Goal: Task Accomplishment & Management: Manage account settings

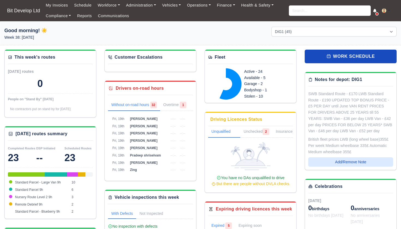
select select "2"
click at [313, 11] on input "search" at bounding box center [330, 10] width 82 height 10
type input "stef"
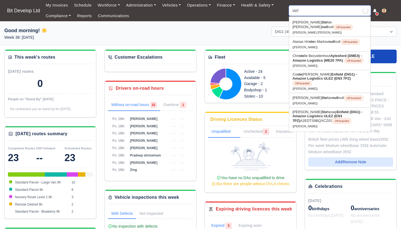
type input "stefan Bayraktarov"
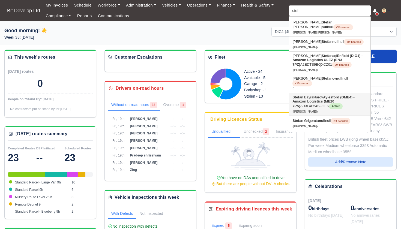
click at [317, 95] on strong "Aylesford (DME4) - Amazon Logistics (ME20 7PA)" at bounding box center [323, 101] width 62 height 13
type input "[PERSON_NAME]"
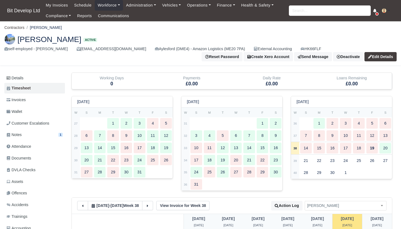
click at [43, 93] on ul "Details Timesheet Invoices Wallet Customer Escalations Notes 1 Attendance" at bounding box center [34, 165] width 61 height 185
click at [43, 97] on link "Invoices" at bounding box center [34, 100] width 61 height 11
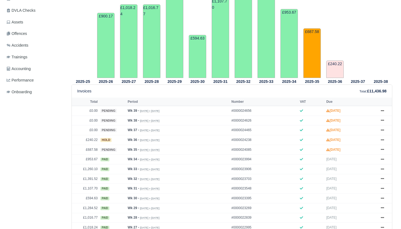
scroll to position [161, 0]
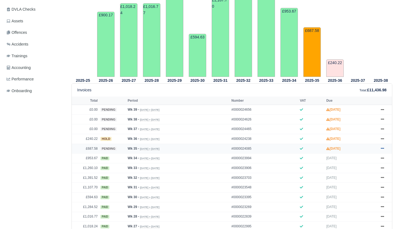
click at [383, 150] on icon at bounding box center [382, 148] width 3 height 3
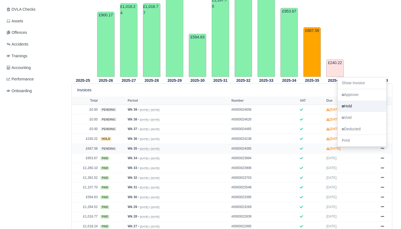
click at [351, 112] on link "Hold" at bounding box center [361, 106] width 49 height 11
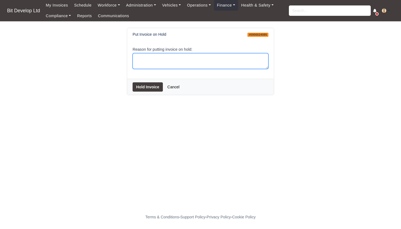
click at [250, 62] on textarea "Reason for putting invoice on hold:" at bounding box center [200, 61] width 136 height 16
type textarea "."
click at [154, 88] on button "Hold Invoice" at bounding box center [147, 86] width 30 height 9
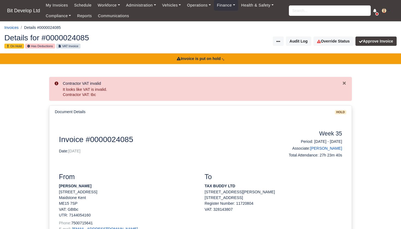
click at [345, 12] on input "search" at bounding box center [330, 10] width 82 height 10
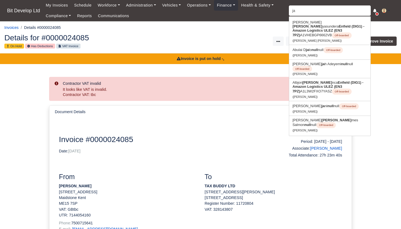
type input "jab"
type input "jabed Ahmed"
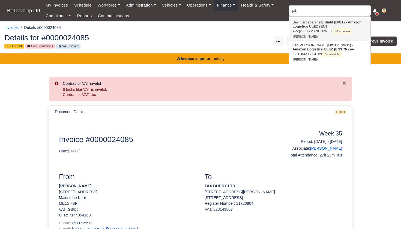
click at [349, 25] on link "Bakhtiar Jab arkhel Enfield (DIG1) - Amazon Logistics ULEZ (EN3 7PZ) A2ZTZAYNF2…" at bounding box center [329, 29] width 81 height 23
type input "Bakhtiar Jabarkhel"
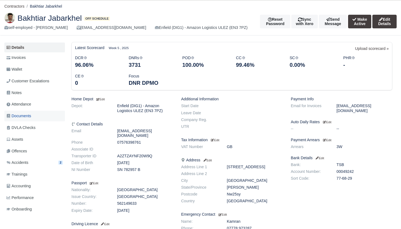
scroll to position [18, 0]
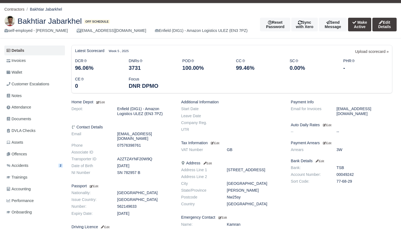
click at [353, 26] on button "Make Active" at bounding box center [359, 25] width 23 height 14
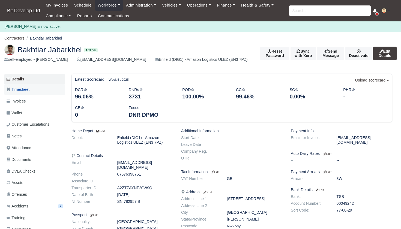
click at [48, 91] on link "Timesheet" at bounding box center [34, 89] width 61 height 11
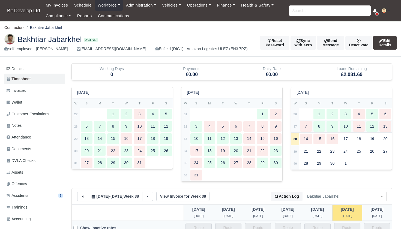
click at [373, 125] on div "12" at bounding box center [372, 126] width 12 height 11
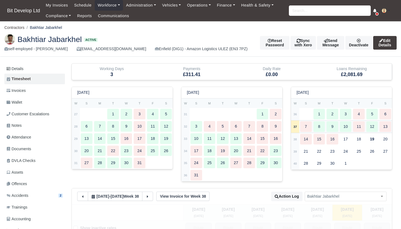
type input "39"
type input "37"
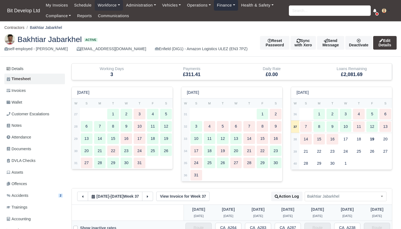
click at [226, 5] on link "Finance" at bounding box center [226, 5] width 24 height 11
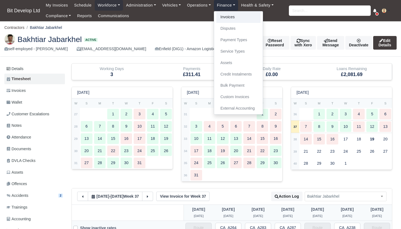
click at [231, 16] on link "Invoices" at bounding box center [238, 16] width 44 height 11
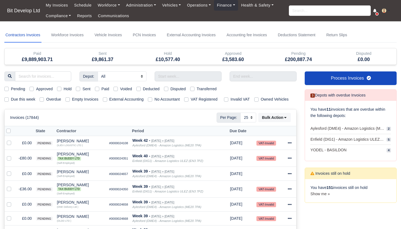
select select "25"
click at [20, 102] on label "Due this week" at bounding box center [23, 99] width 24 height 6
click at [9, 101] on input "Due this week" at bounding box center [6, 98] width 4 height 4
checkbox input "true"
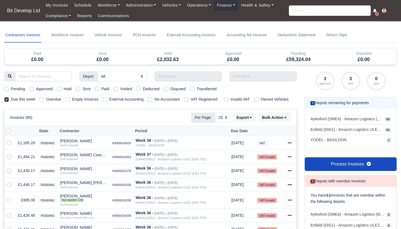
click at [17, 89] on label "Pending" at bounding box center [18, 89] width 14 height 6
click at [9, 89] on input "Pending" at bounding box center [6, 88] width 4 height 4
checkbox input "true"
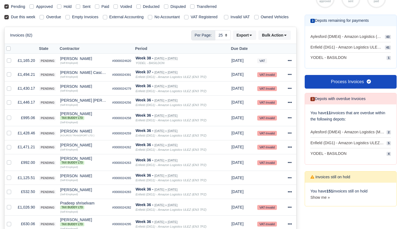
scroll to position [83, 0]
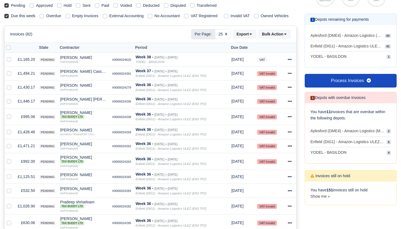
click at [13, 44] on label at bounding box center [13, 44] width 0 height 0
click at [10, 49] on input "checkbox" at bounding box center [8, 46] width 4 height 4
checkbox input "true"
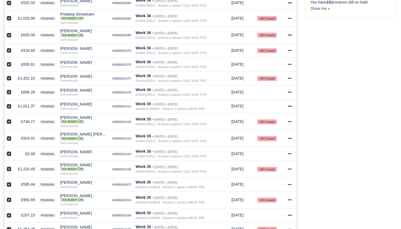
scroll to position [274, 0]
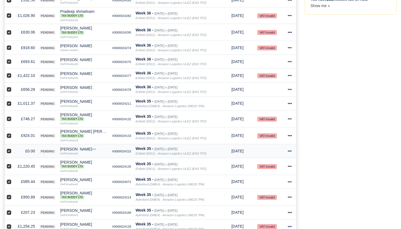
click at [13, 148] on label at bounding box center [13, 148] width 0 height 0
click at [8, 152] on input "checkbox" at bounding box center [9, 150] width 4 height 4
checkbox input "false"
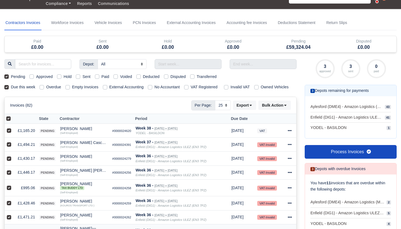
scroll to position [0, 0]
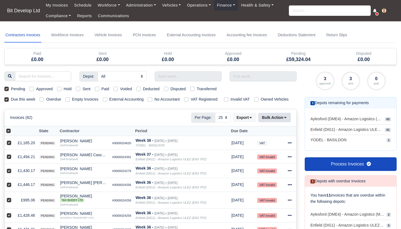
click at [271, 122] on button "Bulk Action" at bounding box center [274, 117] width 32 height 9
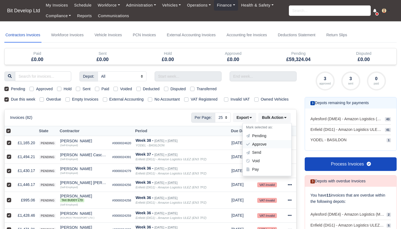
click at [261, 148] on div "Approve" at bounding box center [267, 144] width 49 height 8
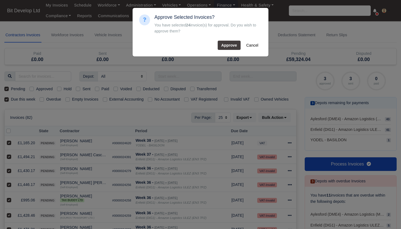
click at [231, 42] on button "Approve" at bounding box center [229, 45] width 23 height 9
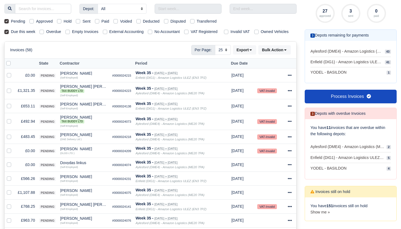
scroll to position [68, 0]
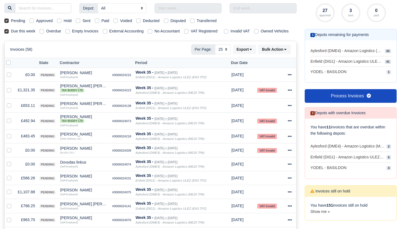
click at [13, 60] on label at bounding box center [13, 60] width 0 height 0
click at [9, 64] on input "checkbox" at bounding box center [8, 62] width 4 height 4
checkbox input "true"
click at [13, 72] on label at bounding box center [13, 72] width 0 height 0
click at [7, 76] on input "checkbox" at bounding box center [9, 74] width 4 height 4
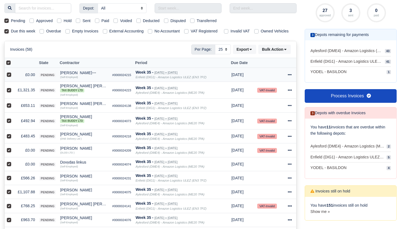
checkbox input "false"
click at [13, 147] on label at bounding box center [13, 147] width 0 height 0
click at [8, 152] on input "checkbox" at bounding box center [9, 149] width 4 height 4
checkbox input "false"
click at [13, 161] on label at bounding box center [13, 161] width 0 height 0
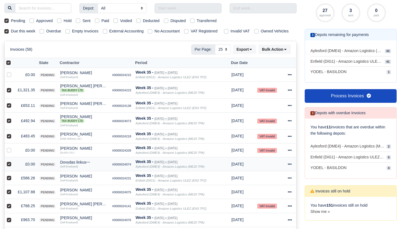
click at [10, 165] on input "checkbox" at bounding box center [9, 163] width 4 height 4
checkbox input "false"
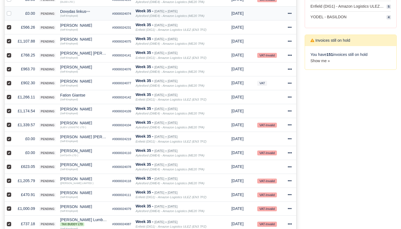
scroll to position [219, 0]
click at [13, 135] on label at bounding box center [13, 135] width 0 height 0
click at [10, 140] on input "checkbox" at bounding box center [9, 137] width 4 height 4
checkbox input "false"
click at [13, 149] on label at bounding box center [13, 149] width 0 height 0
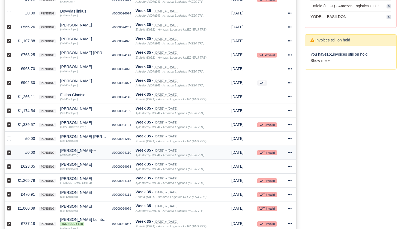
click at [10, 154] on input "checkbox" at bounding box center [9, 151] width 4 height 4
checkbox input "false"
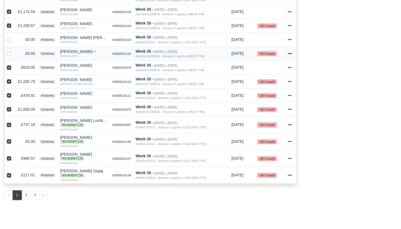
scroll to position [332, 0]
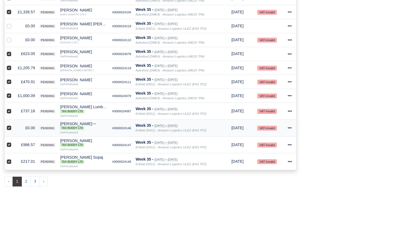
click at [13, 125] on label at bounding box center [13, 125] width 0 height 0
click at [9, 129] on input "checkbox" at bounding box center [9, 127] width 4 height 4
checkbox input "false"
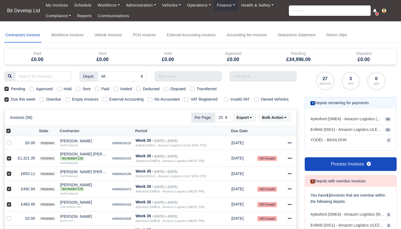
scroll to position [0, 0]
click at [279, 122] on button "Bulk Action" at bounding box center [274, 117] width 32 height 9
click at [259, 148] on div "Approve" at bounding box center [267, 144] width 49 height 8
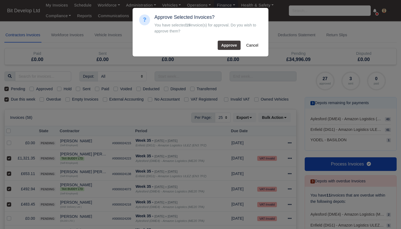
click at [226, 47] on button "Approve" at bounding box center [229, 45] width 23 height 9
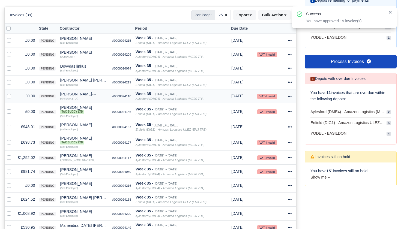
scroll to position [106, 0]
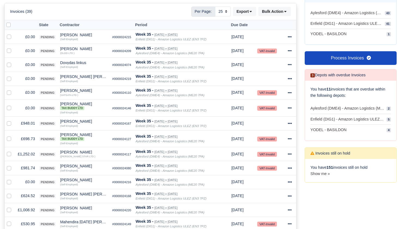
click at [13, 22] on label at bounding box center [13, 22] width 0 height 0
click at [6, 26] on input "checkbox" at bounding box center [8, 24] width 4 height 4
checkbox input "true"
click at [13, 105] on label at bounding box center [13, 105] width 0 height 0
click at [9, 109] on input "checkbox" at bounding box center [9, 107] width 4 height 4
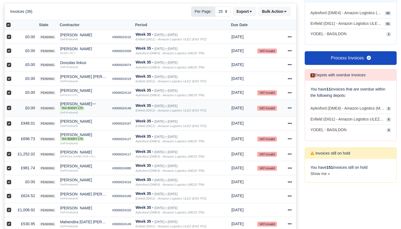
checkbox input "false"
click at [13, 89] on label at bounding box center [13, 89] width 0 height 0
click at [10, 94] on input "checkbox" at bounding box center [9, 91] width 4 height 4
checkbox input "false"
click at [13, 76] on label at bounding box center [13, 76] width 0 height 0
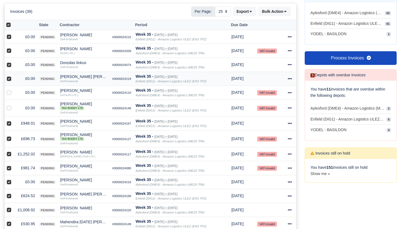
click at [10, 80] on input "checkbox" at bounding box center [9, 78] width 4 height 4
checkbox input "false"
click at [13, 62] on label at bounding box center [13, 62] width 0 height 0
click at [9, 66] on input "checkbox" at bounding box center [9, 64] width 4 height 4
checkbox input "false"
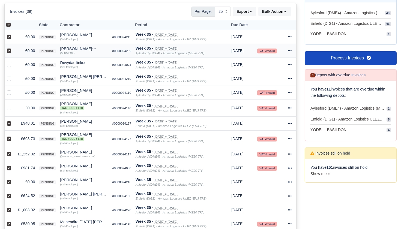
click at [9, 54] on div at bounding box center [10, 51] width 7 height 6
click at [13, 34] on label at bounding box center [13, 34] width 0 height 0
click at [9, 38] on input "checkbox" at bounding box center [9, 36] width 4 height 4
checkbox input "false"
click at [13, 48] on label at bounding box center [13, 48] width 0 height 0
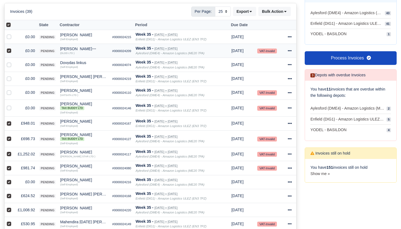
click at [9, 52] on input "checkbox" at bounding box center [9, 50] width 4 height 4
checkbox input "false"
click at [13, 179] on label at bounding box center [13, 179] width 0 height 0
click at [9, 183] on input "checkbox" at bounding box center [9, 181] width 4 height 4
checkbox input "false"
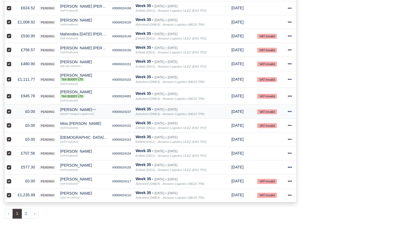
scroll to position [295, 0]
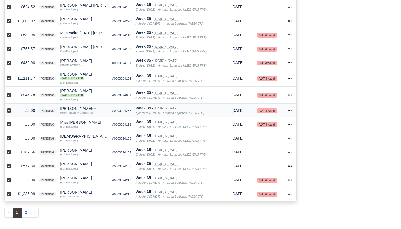
click at [8, 114] on div at bounding box center [10, 110] width 7 height 6
click at [13, 107] on label at bounding box center [13, 107] width 0 height 0
click at [9, 112] on input "checkbox" at bounding box center [9, 109] width 4 height 4
checkbox input "false"
click at [13, 121] on label at bounding box center [13, 121] width 0 height 0
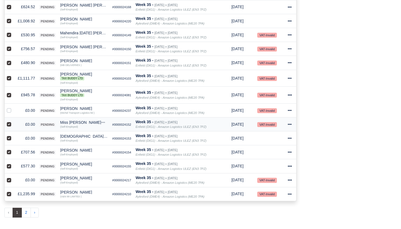
click at [9, 126] on input "checkbox" at bounding box center [9, 123] width 4 height 4
checkbox input "false"
click at [13, 135] on label at bounding box center [13, 135] width 0 height 0
click at [8, 140] on input "checkbox" at bounding box center [9, 137] width 4 height 4
checkbox input "false"
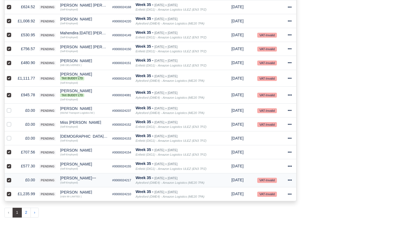
click at [13, 177] on label at bounding box center [13, 177] width 0 height 0
click at [9, 181] on input "checkbox" at bounding box center [9, 179] width 4 height 4
checkbox input "false"
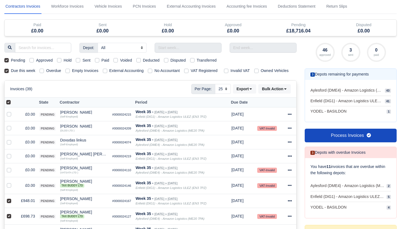
scroll to position [26, 0]
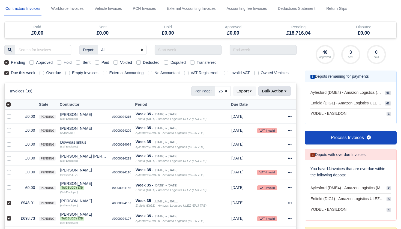
click at [273, 96] on button "Bulk Action" at bounding box center [274, 90] width 32 height 9
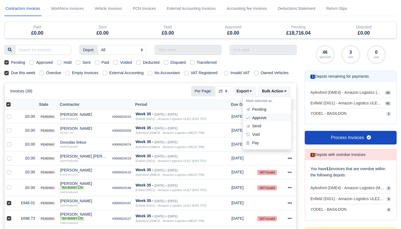
click at [263, 121] on div "Approve" at bounding box center [267, 118] width 49 height 8
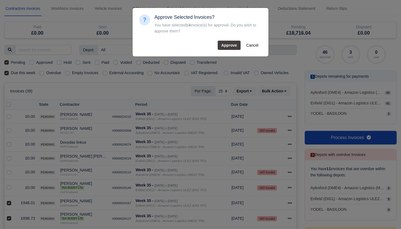
click at [228, 47] on button "Approve" at bounding box center [229, 45] width 23 height 9
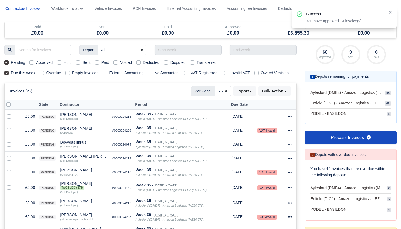
click at [13, 101] on label at bounding box center [13, 101] width 0 height 0
click at [10, 106] on input "checkbox" at bounding box center [8, 103] width 4 height 4
checkbox input "true"
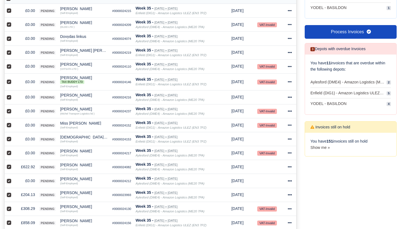
scroll to position [159, 0]
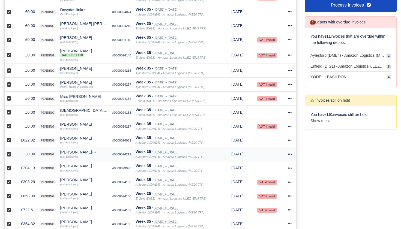
click at [13, 151] on label at bounding box center [13, 151] width 0 height 0
click at [9, 155] on input "checkbox" at bounding box center [9, 153] width 4 height 4
checkbox input "false"
click at [13, 123] on label at bounding box center [13, 123] width 0 height 0
click at [8, 128] on input "checkbox" at bounding box center [9, 125] width 4 height 4
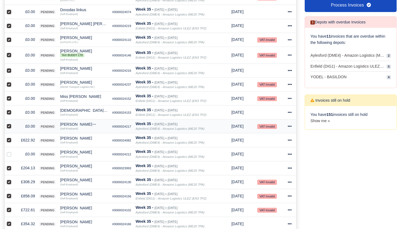
checkbox input "false"
click at [13, 109] on label at bounding box center [13, 109] width 0 height 0
click at [9, 114] on input "checkbox" at bounding box center [9, 111] width 4 height 4
checkbox input "false"
click at [13, 95] on label at bounding box center [13, 95] width 0 height 0
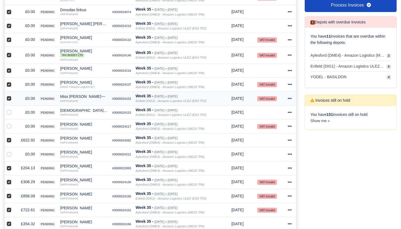
click at [9, 100] on input "checkbox" at bounding box center [9, 97] width 4 height 4
checkbox input "false"
click at [9, 88] on div at bounding box center [10, 84] width 7 height 6
click at [13, 67] on label at bounding box center [13, 67] width 0 height 0
click at [9, 72] on input "checkbox" at bounding box center [9, 69] width 4 height 4
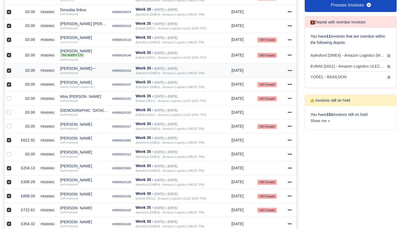
checkbox input "false"
click at [13, 81] on label at bounding box center [13, 81] width 0 height 0
click at [9, 86] on input "checkbox" at bounding box center [9, 83] width 4 height 4
checkbox input "false"
click at [13, 52] on label at bounding box center [13, 52] width 0 height 0
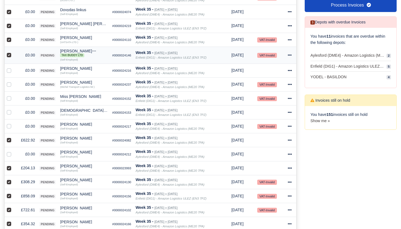
click at [9, 56] on input "checkbox" at bounding box center [9, 54] width 4 height 4
checkbox input "false"
click at [13, 37] on label at bounding box center [13, 37] width 0 height 0
click at [9, 41] on input "checkbox" at bounding box center [9, 39] width 4 height 4
checkbox input "false"
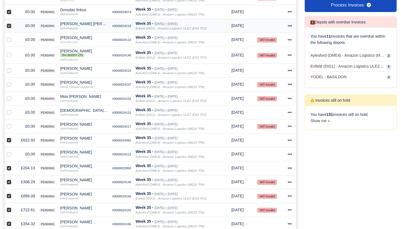
click at [13, 23] on label at bounding box center [13, 23] width 0 height 0
click at [8, 27] on input "checkbox" at bounding box center [9, 25] width 4 height 4
checkbox input "false"
click at [9, 15] on div at bounding box center [10, 12] width 7 height 6
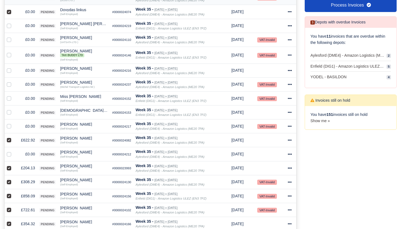
checkbox input "false"
click at [13, 9] on label at bounding box center [13, 9] width 0 height 0
click at [8, 13] on input "checkbox" at bounding box center [9, 11] width 4 height 4
checkbox input "false"
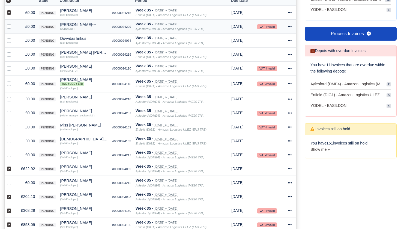
scroll to position [129, 0]
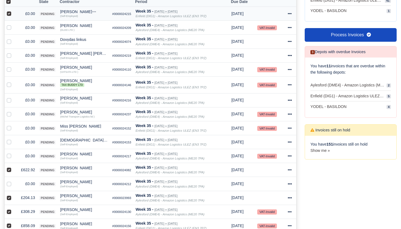
click at [13, 11] on label at bounding box center [13, 11] width 0 height 0
click at [8, 15] on input "checkbox" at bounding box center [9, 13] width 4 height 4
checkbox input "false"
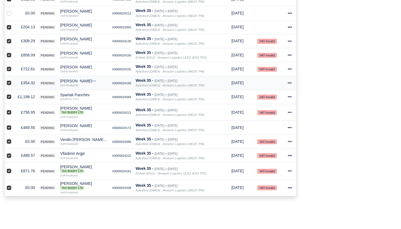
scroll to position [301, 0]
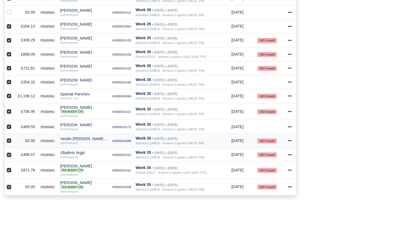
click at [13, 138] on label at bounding box center [13, 138] width 0 height 0
click at [9, 142] on input "checkbox" at bounding box center [9, 140] width 4 height 4
checkbox input "false"
click at [13, 184] on label at bounding box center [13, 184] width 0 height 0
click at [8, 188] on input "checkbox" at bounding box center [9, 186] width 4 height 4
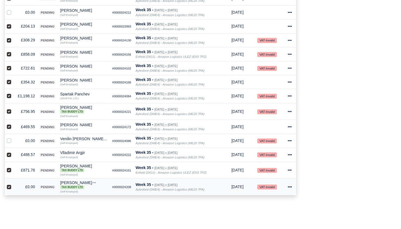
checkbox input "false"
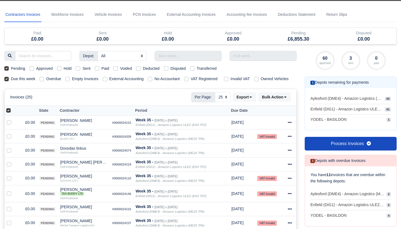
scroll to position [19, 0]
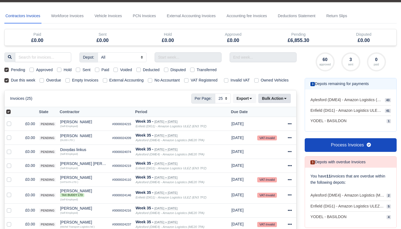
click at [285, 100] on icon at bounding box center [285, 99] width 4 height 4
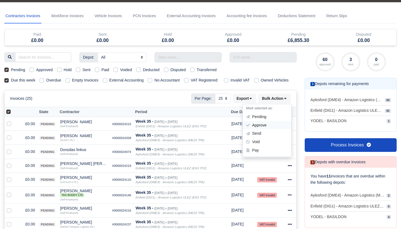
click at [263, 129] on div "Approve" at bounding box center [267, 125] width 49 height 8
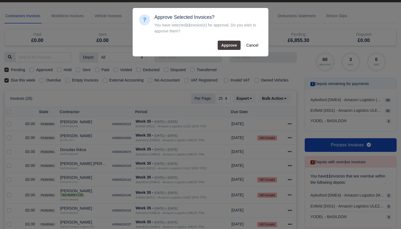
click at [231, 45] on button "Approve" at bounding box center [229, 45] width 23 height 9
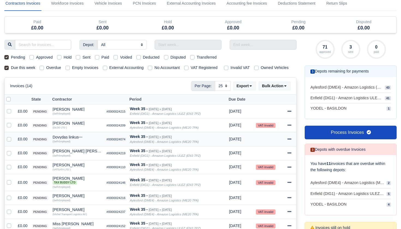
scroll to position [26, 0]
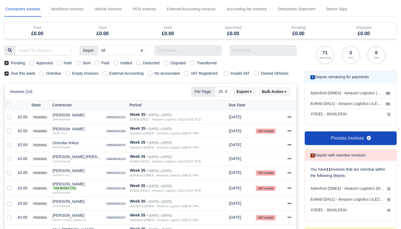
click at [4, 62] on div "Pending Approved Hold Sent Paid Voided Deducted Disputed Transferred" at bounding box center [150, 63] width 300 height 6
click at [11, 62] on label "Pending" at bounding box center [18, 63] width 14 height 6
click at [5, 62] on input "Pending" at bounding box center [6, 62] width 4 height 4
checkbox input "false"
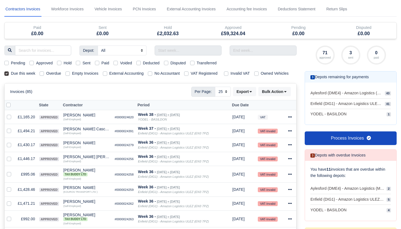
click at [36, 63] on label "Approved" at bounding box center [44, 63] width 17 height 6
click at [32, 63] on input "Approved" at bounding box center [31, 62] width 4 height 4
checkbox input "true"
click at [13, 102] on label at bounding box center [13, 102] width 0 height 0
click at [7, 106] on input "checkbox" at bounding box center [8, 104] width 4 height 4
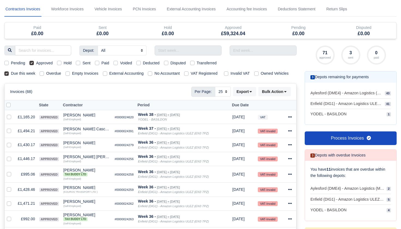
checkbox input "true"
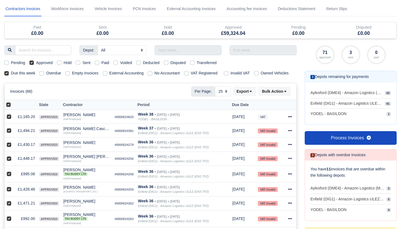
scroll to position [25, 0]
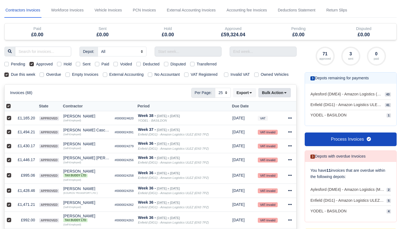
click at [283, 97] on button "Bulk Action" at bounding box center [274, 92] width 32 height 9
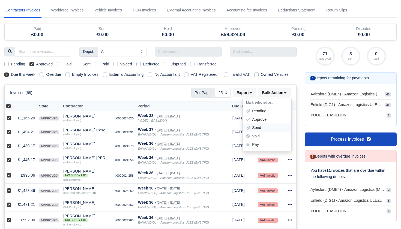
click at [256, 132] on div "Send" at bounding box center [267, 128] width 49 height 8
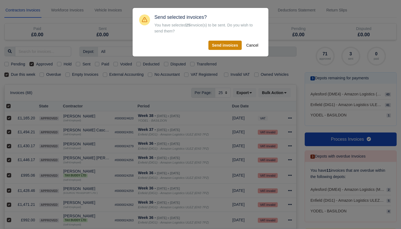
click at [219, 47] on button "Send invoices" at bounding box center [224, 45] width 33 height 9
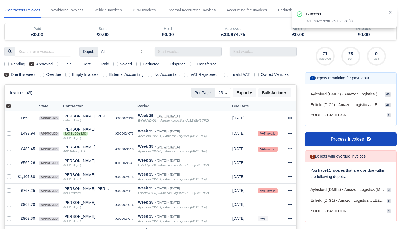
click at [13, 103] on label at bounding box center [13, 103] width 0 height 0
click at [8, 107] on input "checkbox" at bounding box center [8, 105] width 4 height 4
checkbox input "false"
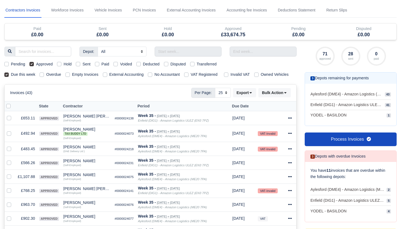
click at [13, 103] on label at bounding box center [13, 103] width 0 height 0
click at [9, 107] on input "checkbox" at bounding box center [8, 105] width 4 height 4
checkbox input "true"
click at [282, 97] on button "Bulk Action" at bounding box center [274, 92] width 32 height 9
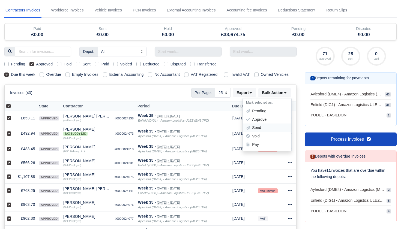
click at [254, 132] on div "Send" at bounding box center [267, 128] width 49 height 8
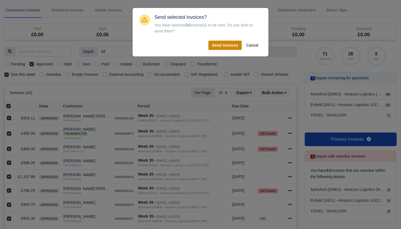
click at [220, 48] on button "Send invoices" at bounding box center [224, 45] width 33 height 9
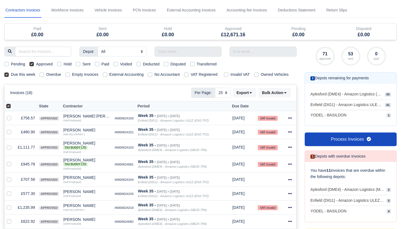
click at [13, 103] on label at bounding box center [13, 103] width 0 height 0
click at [8, 107] on input "checkbox" at bounding box center [8, 105] width 4 height 4
checkbox input "false"
click at [13, 103] on label at bounding box center [13, 103] width 0 height 0
click at [8, 107] on input "checkbox" at bounding box center [8, 105] width 4 height 4
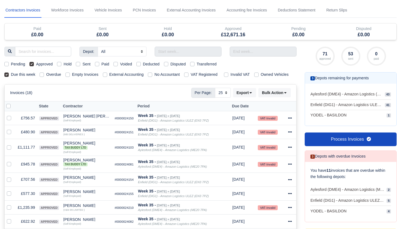
checkbox input "true"
click at [274, 97] on button "Bulk Action" at bounding box center [274, 92] width 32 height 9
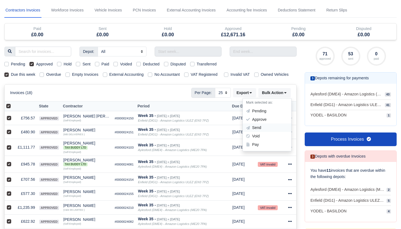
click at [259, 132] on div "Send" at bounding box center [267, 128] width 49 height 8
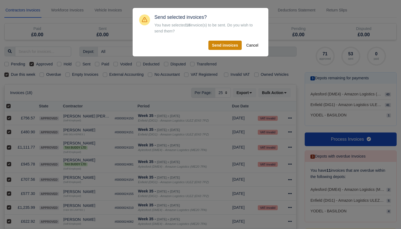
click at [225, 46] on button "Send invoices" at bounding box center [224, 45] width 33 height 9
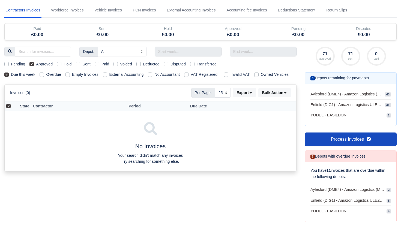
click at [36, 64] on label "Approved" at bounding box center [44, 64] width 17 height 6
click at [31, 64] on input "Approved" at bounding box center [31, 63] width 4 height 4
checkbox input "false"
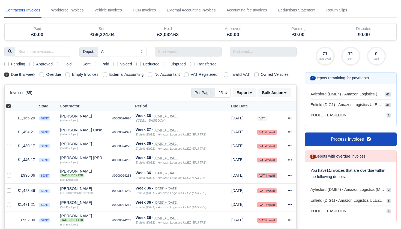
click at [11, 64] on label "Pending" at bounding box center [18, 64] width 14 height 6
click at [6, 64] on input "Pending" at bounding box center [6, 63] width 4 height 4
checkbox input "true"
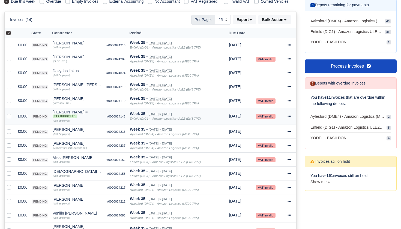
scroll to position [96, 0]
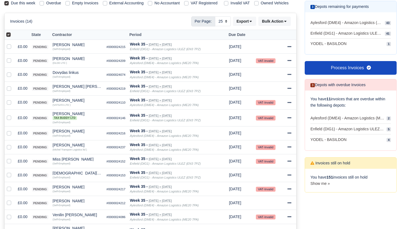
click at [13, 32] on label at bounding box center [13, 32] width 0 height 0
click at [7, 36] on input "checkbox" at bounding box center [8, 34] width 4 height 4
checkbox input "false"
click at [13, 32] on label at bounding box center [13, 32] width 0 height 0
click at [7, 36] on input "checkbox" at bounding box center [8, 34] width 4 height 4
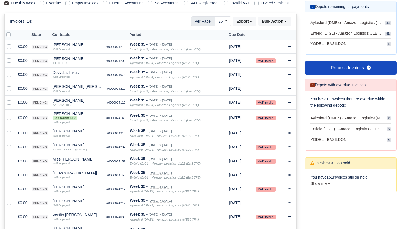
checkbox input "true"
click at [263, 26] on button "Bulk Action" at bounding box center [274, 21] width 32 height 9
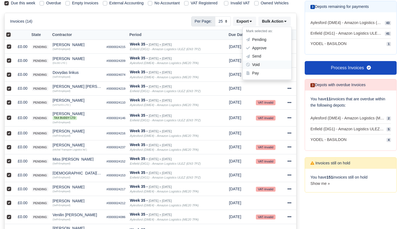
click at [256, 69] on div "Void" at bounding box center [267, 65] width 49 height 8
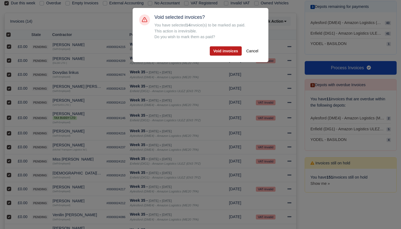
click at [226, 52] on button "Void invoices" at bounding box center [226, 50] width 32 height 9
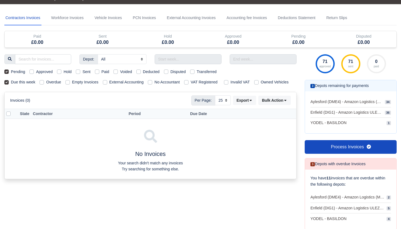
scroll to position [-1, 0]
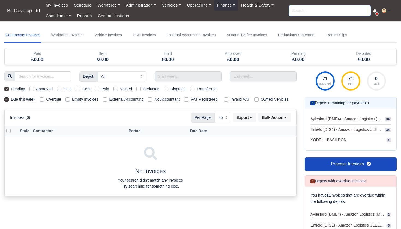
click at [312, 14] on input "search" at bounding box center [330, 10] width 82 height 10
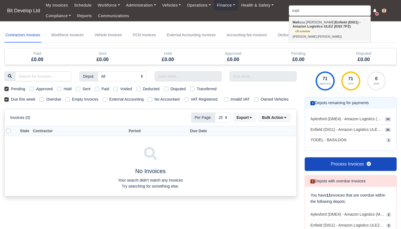
click at [320, 28] on strong "Enfield (DIG1) - Amazon Logistics ULEZ (EN3 7PZ)" at bounding box center [326, 24] width 68 height 8
type input "Melissa Rienda Sanches Ferreira"
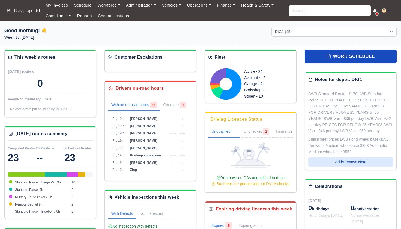
select select "2"
click at [315, 14] on input "search" at bounding box center [330, 10] width 82 height 10
type input "meli"
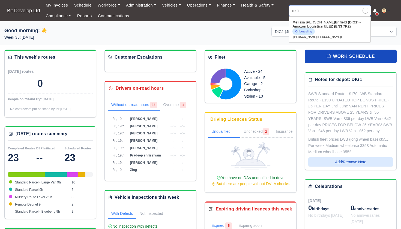
type input "[PERSON_NAME] [PERSON_NAME]"
click at [326, 26] on strong "Enfield (DIG1) - Amazon Logistics ULEZ (EN3 7PZ)" at bounding box center [326, 24] width 68 height 8
type input "[PERSON_NAME] [PERSON_NAME]"
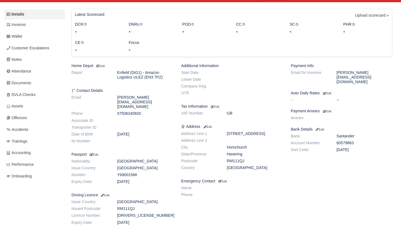
scroll to position [90, 0]
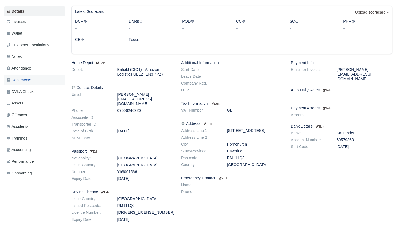
click at [19, 78] on span "Documents" at bounding box center [19, 80] width 25 height 6
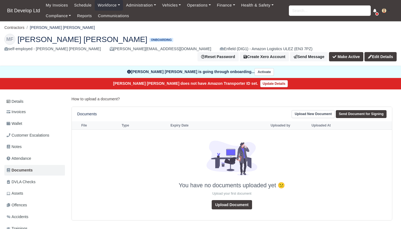
click at [348, 56] on button "Make Active" at bounding box center [346, 56] width 34 height 9
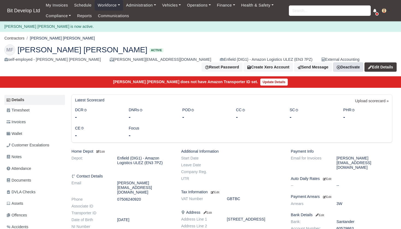
click at [344, 68] on link "Deactivate" at bounding box center [348, 66] width 30 height 9
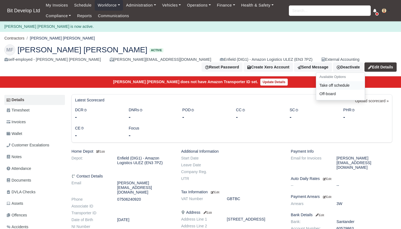
click at [335, 84] on link "Take off schedule" at bounding box center [340, 85] width 49 height 8
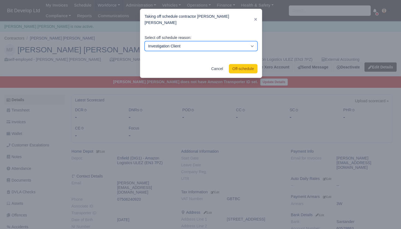
drag, startPoint x: 243, startPoint y: 46, endPoint x: 247, endPoint y: 37, distance: 9.6
click at [247, 37] on div "Select off schedule reason: Investigation Client Customer Escalation Medical Re…" at bounding box center [200, 43] width 113 height 17
select select "vacation"
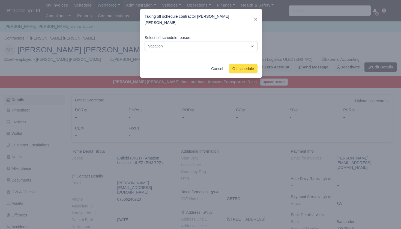
click at [240, 69] on button "Off-schedule" at bounding box center [243, 68] width 29 height 9
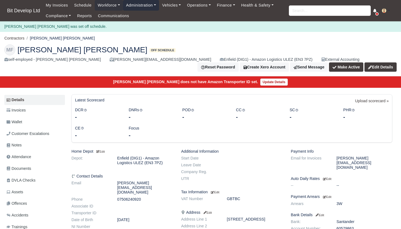
click at [146, 6] on link "Administration" at bounding box center [141, 5] width 36 height 11
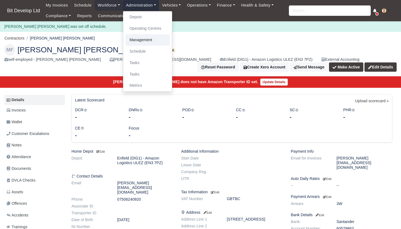
click at [143, 40] on link "Management" at bounding box center [147, 39] width 44 height 11
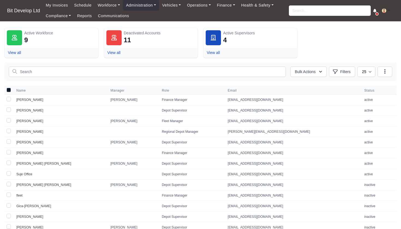
click at [43, 132] on td "[PERSON_NAME]" at bounding box center [60, 131] width 94 height 11
click at [10, 132] on label at bounding box center [8, 131] width 9 height 10
click at [10, 132] on input "checkbox" at bounding box center [9, 131] width 4 height 4
checkbox input "true"
click at [81, 132] on td "[PERSON_NAME]" at bounding box center [60, 131] width 94 height 11
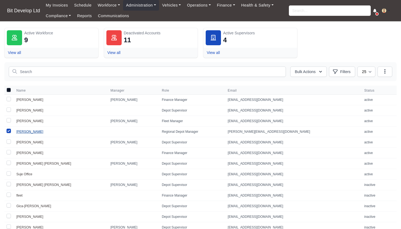
click at [25, 131] on link "[PERSON_NAME]" at bounding box center [29, 132] width 27 height 4
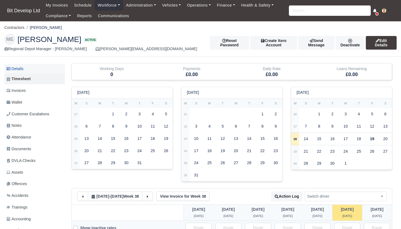
click at [39, 69] on link "Details" at bounding box center [34, 69] width 61 height 10
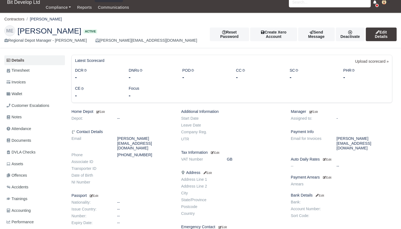
scroll to position [7, 0]
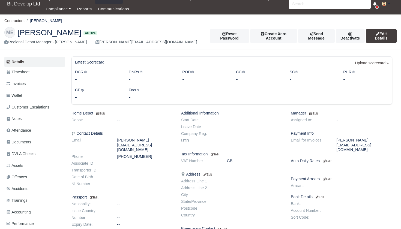
click at [390, 38] on link "Edit Details" at bounding box center [381, 36] width 31 height 14
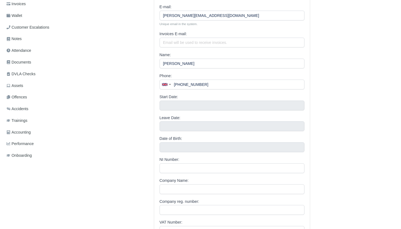
scroll to position [89, 0]
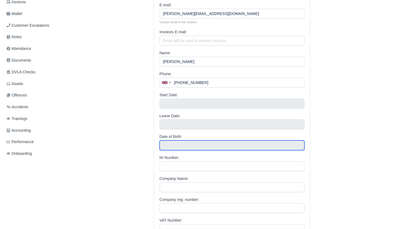
click at [180, 141] on input "text" at bounding box center [231, 145] width 145 height 10
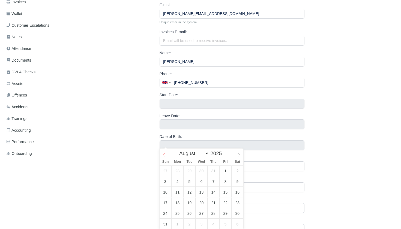
click at [166, 155] on span at bounding box center [163, 153] width 9 height 9
click at [165, 156] on icon at bounding box center [164, 155] width 2 height 4
select select "4"
click at [165, 156] on icon at bounding box center [164, 155] width 2 height 4
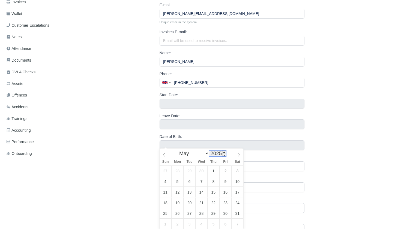
click at [219, 152] on input "2025" at bounding box center [217, 153] width 17 height 6
click at [223, 153] on input "2025" at bounding box center [217, 153] width 17 height 6
type input "2023"
select select "2"
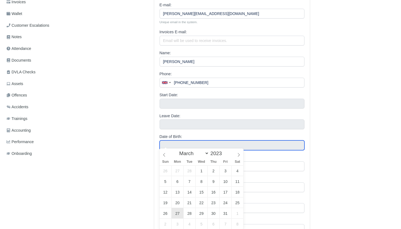
type input "March 27, 2023"
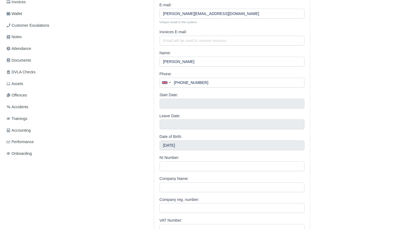
click at [204, 219] on div "VAT Number:" at bounding box center [231, 225] width 145 height 17
click at [204, 224] on input "VAT Number:" at bounding box center [231, 229] width 145 height 10
type input "GB"
click at [347, 203] on div "Melissa Change Role E-mail: Melissa.Sanches2703@hotmail.com Unique email in the…" at bounding box center [231, 212] width 329 height 474
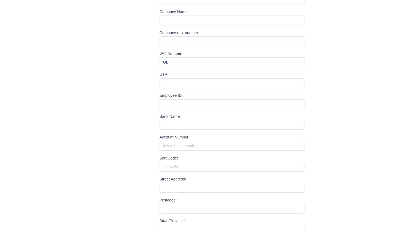
scroll to position [256, 0]
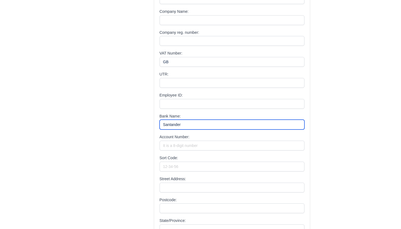
type input "Santander"
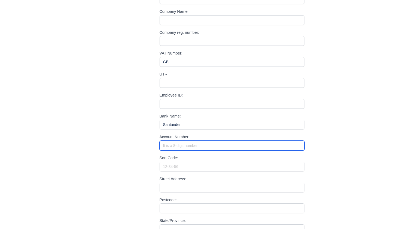
click at [210, 141] on input "Account Number:" at bounding box center [231, 146] width 145 height 10
type input "60579863"
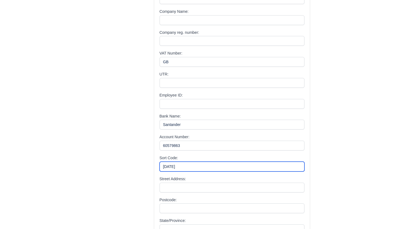
type input "09-01-29"
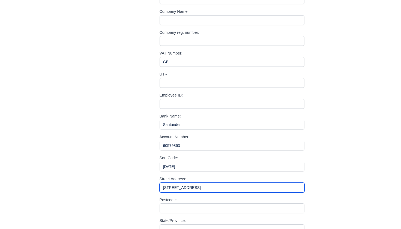
type input "[STREET_ADDRESS]"
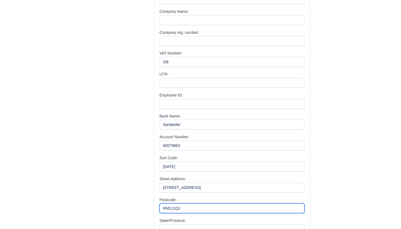
type input "RM111QJ"
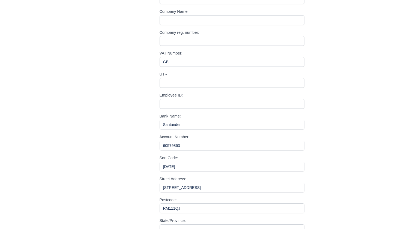
click at [344, 187] on div "Melissa Change Role E-mail: Melissa.Sanches2703@hotmail.com Unique email in the…" at bounding box center [231, 45] width 329 height 474
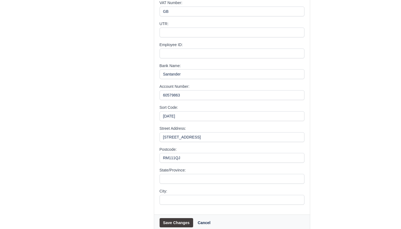
scroll to position [306, 0]
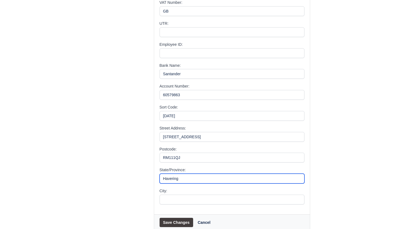
type input "Havering"
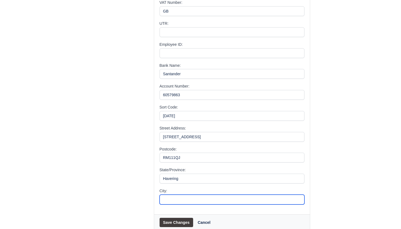
type input "h"
type input "Hornchurch"
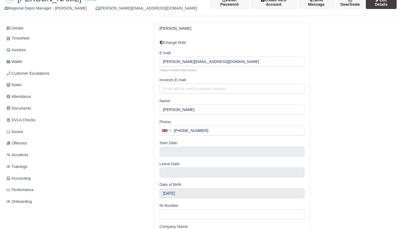
scroll to position [34, 0]
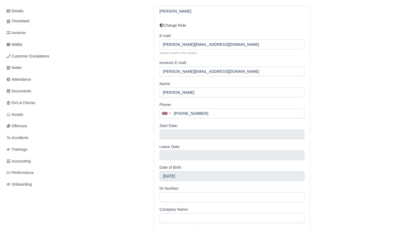
scroll to position [59, 0]
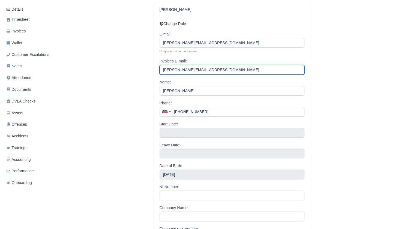
click at [284, 66] on input "melissa.sanches2703@gmail.com" at bounding box center [231, 70] width 145 height 10
click at [280, 67] on input "melissa.sanches2703@gmail.com" at bounding box center [231, 70] width 145 height 10
type input "m"
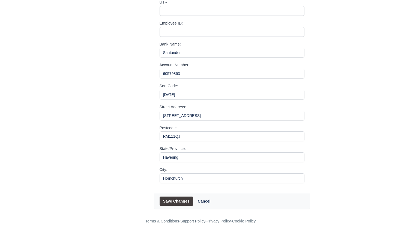
scroll to position [327, 0]
click at [177, 201] on button "Save Changes" at bounding box center [176, 201] width 34 height 9
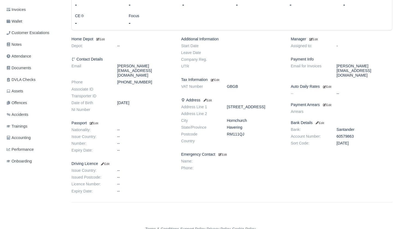
scroll to position [92, 0]
click at [95, 121] on small "Edit" at bounding box center [93, 122] width 9 height 3
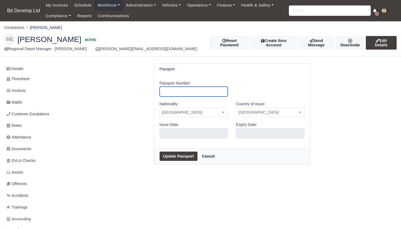
click at [197, 92] on input "Passport Number:" at bounding box center [193, 92] width 68 height 10
type input "Yb9001566"
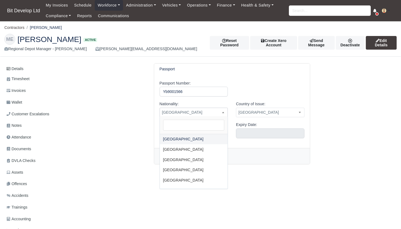
click at [201, 114] on span "[GEOGRAPHIC_DATA]" at bounding box center [194, 112] width 68 height 7
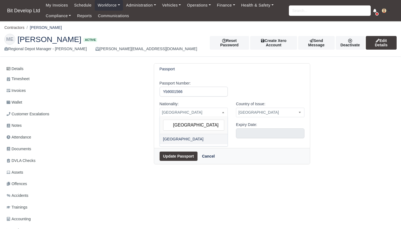
type input "italy"
select select "[GEOGRAPHIC_DATA]"
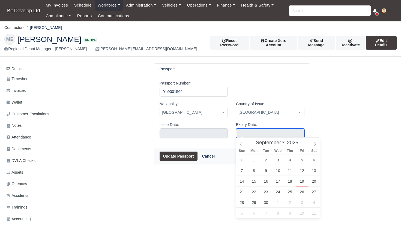
click at [258, 135] on input "text" at bounding box center [270, 133] width 68 height 10
select select "11"
type input "December 21, 2025"
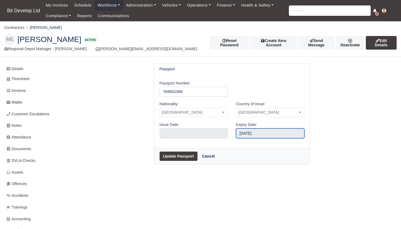
click at [284, 134] on input "December 21, 2025" at bounding box center [270, 133] width 68 height 10
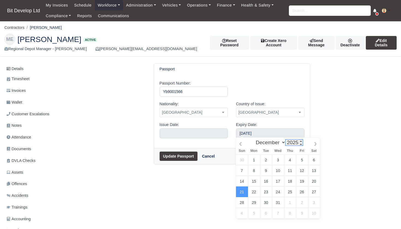
click at [297, 144] on input "2025" at bounding box center [293, 143] width 17 height 6
click at [300, 144] on input "2025" at bounding box center [293, 143] width 17 height 6
type input "2031"
click at [333, 144] on div "Passport Passport Number: Yb9001566 Nationality: United Kingdom Turkey Bulgaria…" at bounding box center [231, 113] width 329 height 101
click at [291, 132] on input "December 21, 2025" at bounding box center [270, 133] width 68 height 10
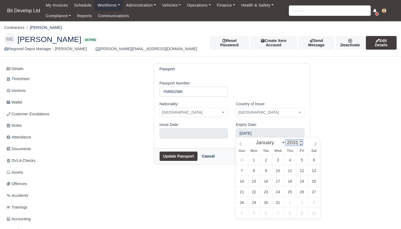
click at [296, 144] on input "2031" at bounding box center [293, 143] width 17 height 6
type input "December 21, 2031"
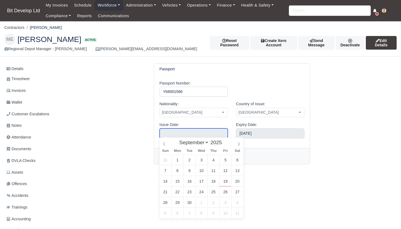
click at [201, 133] on input "text" at bounding box center [193, 133] width 68 height 10
click at [226, 140] on span at bounding box center [224, 141] width 4 height 3
click at [226, 145] on span at bounding box center [224, 144] width 4 height 3
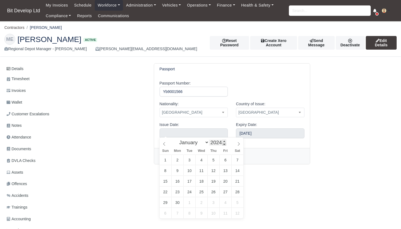
click at [226, 145] on span at bounding box center [224, 144] width 4 height 3
type input "2021"
click at [226, 145] on span at bounding box center [224, 144] width 4 height 3
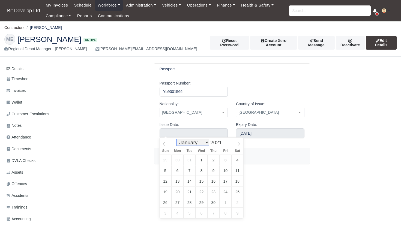
select select "11"
type input "December 21, 2021"
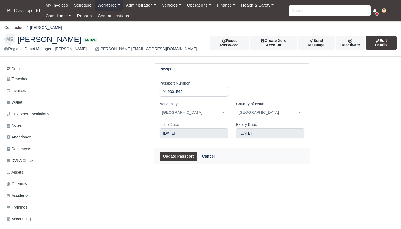
click at [184, 157] on button "Update Passport" at bounding box center [178, 156] width 38 height 9
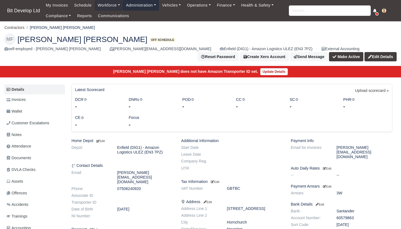
click at [143, 6] on link "Administration" at bounding box center [141, 5] width 36 height 11
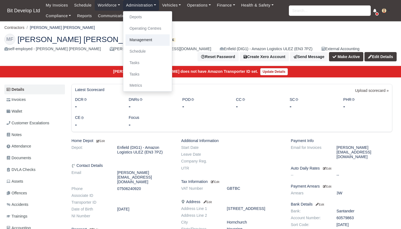
click at [137, 41] on link "Management" at bounding box center [147, 39] width 44 height 11
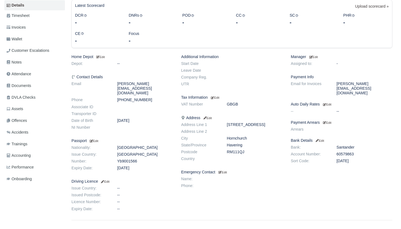
scroll to position [77, 0]
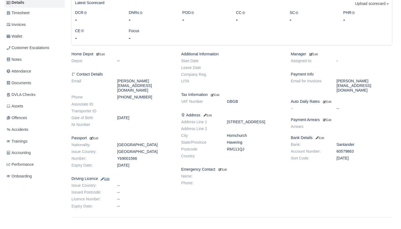
click at [109, 177] on small "Edit" at bounding box center [104, 178] width 9 height 3
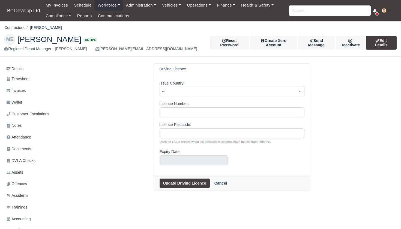
click at [262, 92] on span "--" at bounding box center [232, 91] width 144 height 7
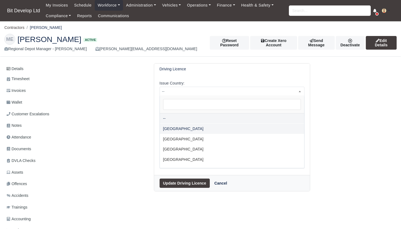
select select "[GEOGRAPHIC_DATA]"
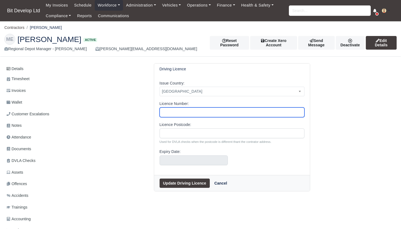
click at [223, 113] on input "Licence Number:" at bounding box center [231, 112] width 145 height 10
type input "f"
type input "[DRIVERS_LICENSE_NUMBER]"
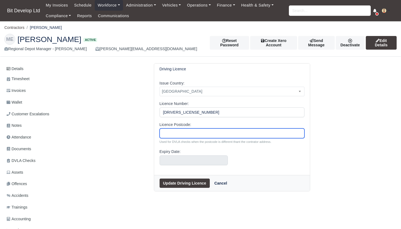
click at [209, 131] on input "Licence Postcode:" at bounding box center [231, 133] width 145 height 10
type input "RM111QJ"
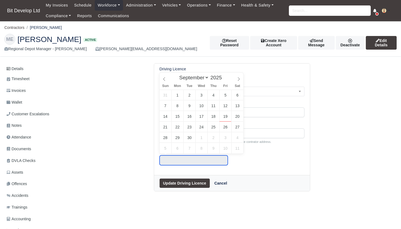
click at [189, 157] on input "text" at bounding box center [193, 160] width 68 height 10
select select "5"
click at [220, 78] on input "2025" at bounding box center [217, 78] width 17 height 6
click at [226, 80] on span at bounding box center [224, 79] width 4 height 3
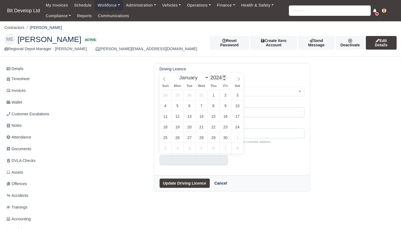
click at [226, 77] on span at bounding box center [224, 76] width 4 height 3
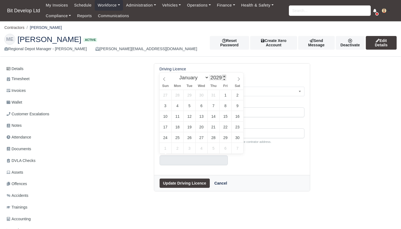
click at [226, 77] on span at bounding box center [224, 76] width 4 height 3
type input "2033"
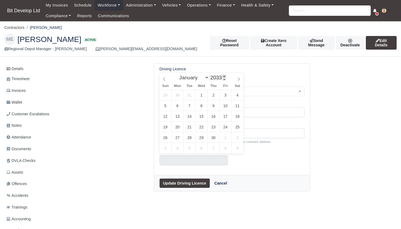
click at [226, 77] on span at bounding box center [224, 76] width 4 height 3
type input "June 13, 2033"
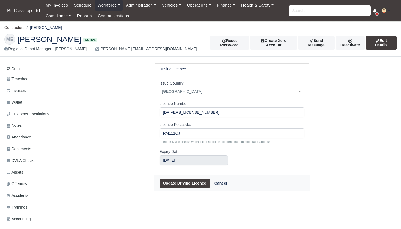
click at [186, 181] on button "Update Driving Licence" at bounding box center [184, 183] width 50 height 9
select select "[GEOGRAPHIC_DATA]"
click at [190, 158] on input "text" at bounding box center [193, 160] width 68 height 10
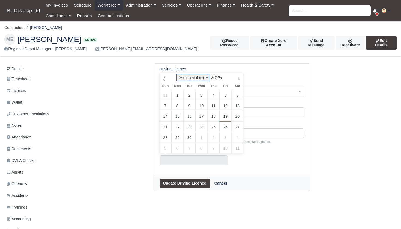
select select "5"
click at [225, 76] on span at bounding box center [224, 76] width 4 height 3
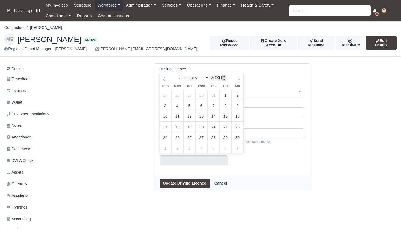
click at [225, 76] on span at bounding box center [224, 76] width 4 height 3
type input "2033"
click at [225, 76] on span at bounding box center [224, 76] width 4 height 3
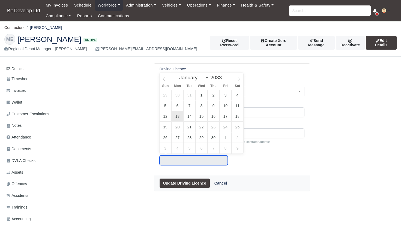
type input "[DATE]"
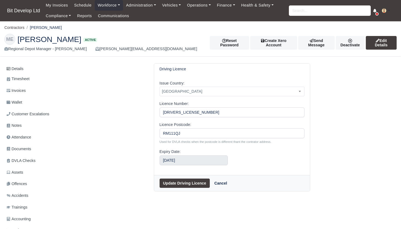
click at [186, 183] on button "Update Driving Licence" at bounding box center [184, 183] width 50 height 9
select select "[GEOGRAPHIC_DATA]"
click at [264, 91] on span "--" at bounding box center [232, 91] width 144 height 7
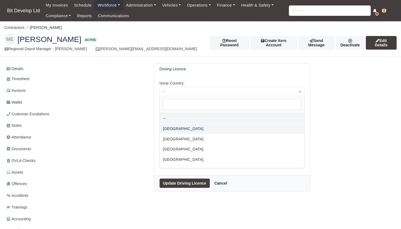
select select "[GEOGRAPHIC_DATA]"
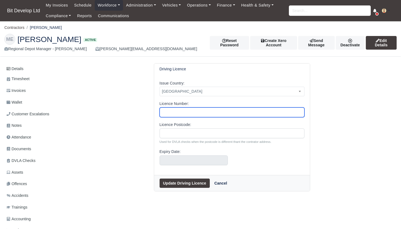
click at [223, 111] on input "Licence Number:" at bounding box center [231, 112] width 145 height 10
type input "[DRIVERS_LICENSE_NUMBER]"
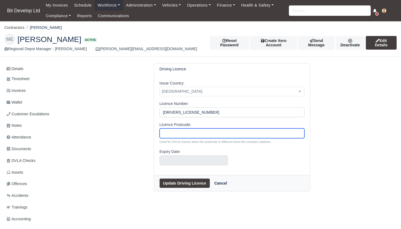
click at [196, 135] on input "Licence Postcode:" at bounding box center [231, 133] width 145 height 10
type input "RM111QJ"
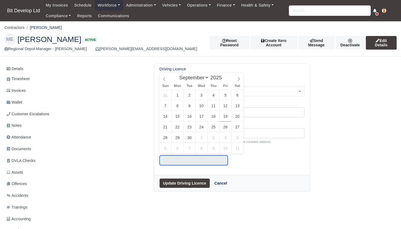
click at [190, 156] on input "text" at bounding box center [193, 160] width 68 height 10
click at [226, 76] on span at bounding box center [224, 76] width 4 height 3
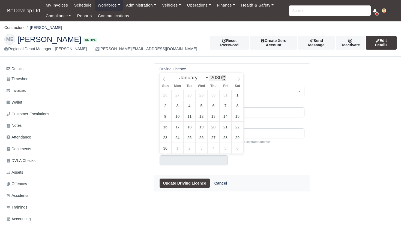
click at [226, 76] on span at bounding box center [224, 76] width 4 height 3
type input "2033"
click at [226, 76] on span at bounding box center [224, 76] width 4 height 3
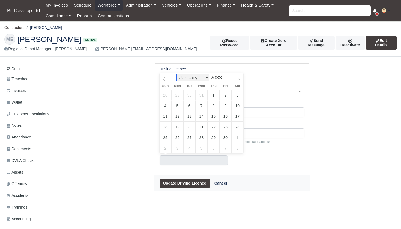
select select "5"
type input "June 13, 2033"
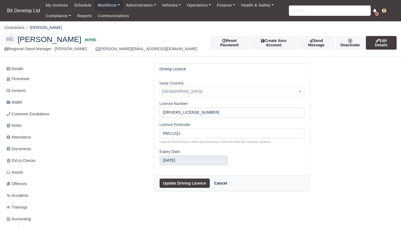
click at [194, 180] on button "Update Driving Licence" at bounding box center [184, 183] width 50 height 9
select select "[GEOGRAPHIC_DATA]"
click at [116, 170] on div "Driving Licence Issue Country: -- [GEOGRAPHIC_DATA] [GEOGRAPHIC_DATA] [GEOGRAPH…" at bounding box center [231, 127] width 329 height 128
click at [29, 68] on link "Details" at bounding box center [34, 69] width 61 height 10
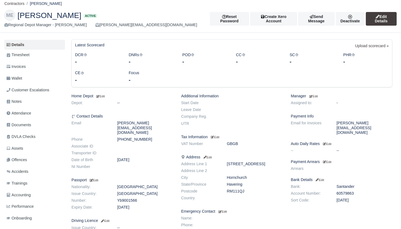
scroll to position [27, 0]
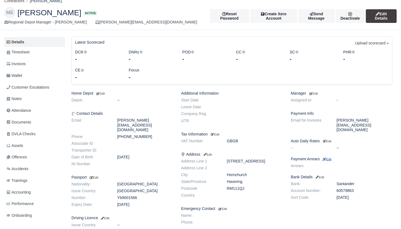
click at [331, 158] on small "Edit" at bounding box center [327, 159] width 8 height 3
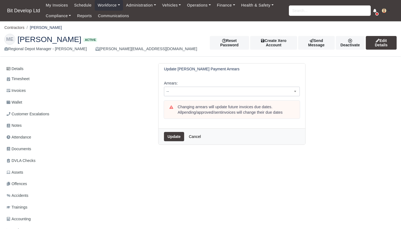
click at [178, 90] on span "--" at bounding box center [231, 91] width 135 height 7
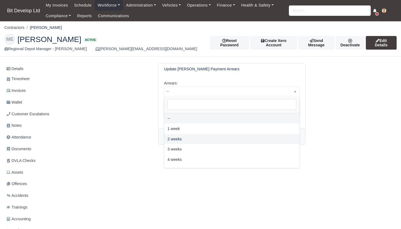
select select "2W"
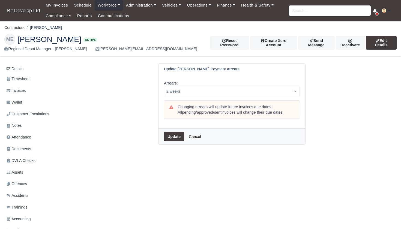
click at [174, 135] on button "Update" at bounding box center [174, 136] width 20 height 9
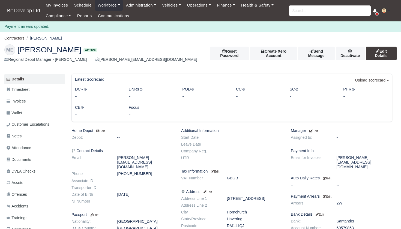
scroll to position [0, 1]
click at [381, 51] on link "Edit Details" at bounding box center [381, 54] width 31 height 14
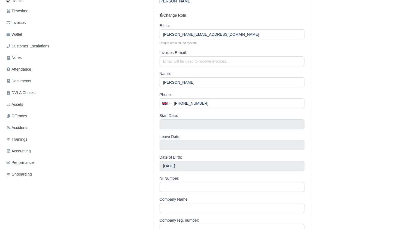
scroll to position [71, 0]
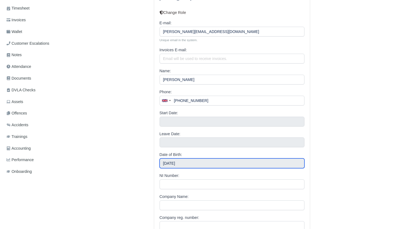
click at [203, 162] on input "March 27, 2023" at bounding box center [231, 163] width 145 height 10
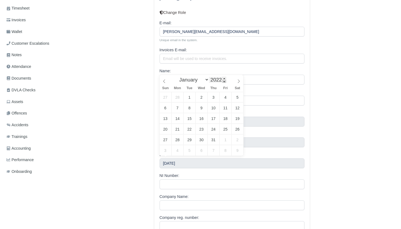
click at [225, 80] on span at bounding box center [224, 81] width 4 height 3
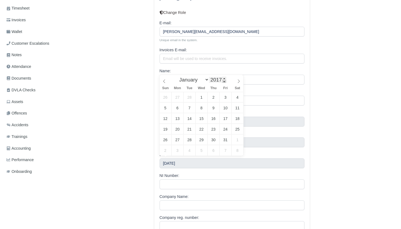
click at [225, 80] on span at bounding box center [224, 81] width 4 height 3
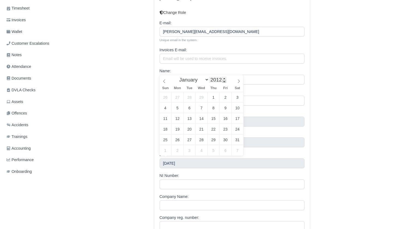
click at [225, 80] on span at bounding box center [224, 81] width 4 height 3
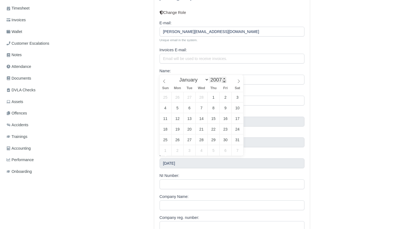
click at [225, 80] on span at bounding box center [224, 81] width 4 height 3
type input "2003"
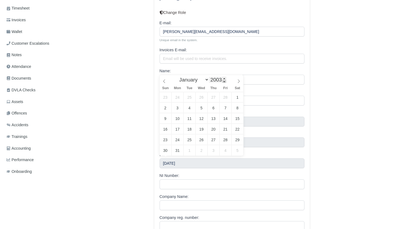
click at [225, 80] on span at bounding box center [224, 81] width 4 height 3
click at [340, 92] on div "Melissa Change Role E-mail: Melissa.Sanches2703@hotmail.com Unique email in the…" at bounding box center [231, 230] width 329 height 474
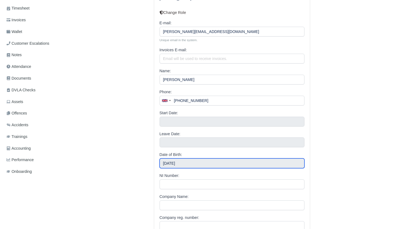
click at [189, 160] on input "March 27, 2023" at bounding box center [231, 163] width 145 height 10
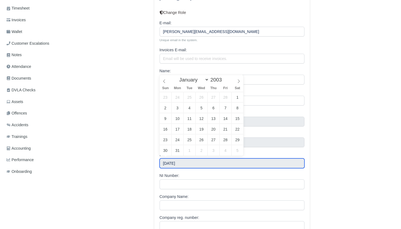
type input "March 27, 2003"
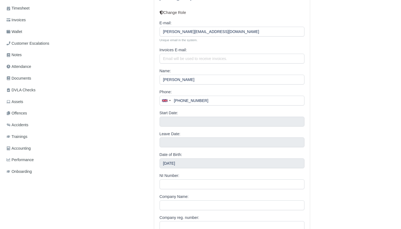
click at [367, 120] on div "Melissa Change Role E-mail: Melissa.Sanches2703@hotmail.com Unique email in the…" at bounding box center [231, 230] width 329 height 474
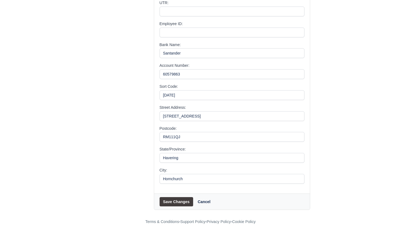
scroll to position [327, 0]
click at [174, 198] on button "Save Changes" at bounding box center [176, 201] width 34 height 9
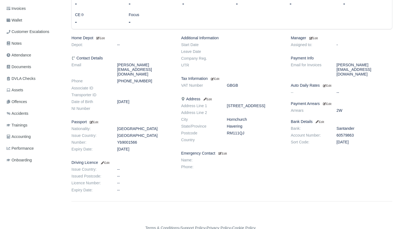
scroll to position [92, 0]
click at [109, 161] on small "Edit" at bounding box center [104, 162] width 9 height 3
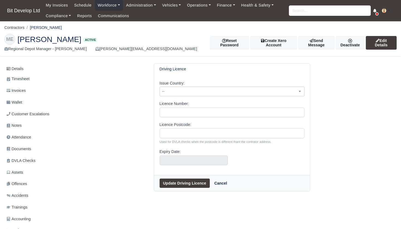
click at [195, 89] on span "--" at bounding box center [232, 91] width 144 height 7
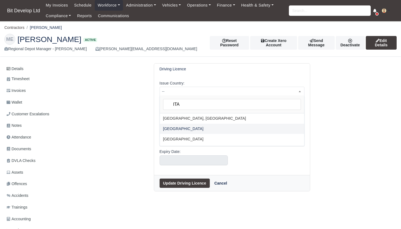
type input "ITA"
select select "[GEOGRAPHIC_DATA]"
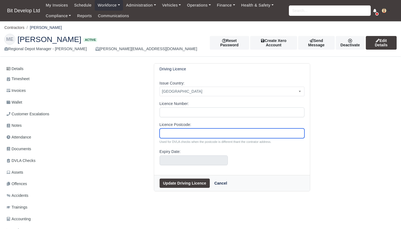
click at [174, 135] on input "Licence Postcode:" at bounding box center [231, 133] width 145 height 10
type input "r"
type input "RM111QJ"
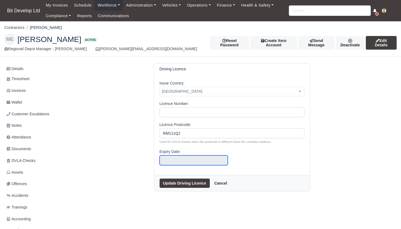
click at [173, 159] on input "text" at bounding box center [193, 160] width 68 height 10
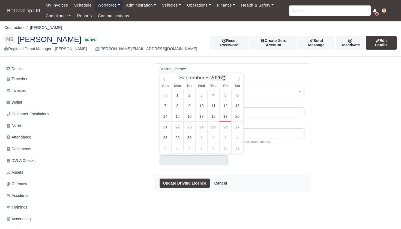
click at [225, 76] on span at bounding box center [224, 76] width 4 height 3
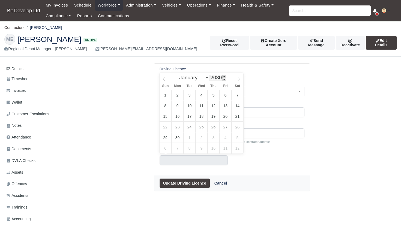
type input "2031"
click at [225, 76] on span at bounding box center [224, 76] width 4 height 3
select select "11"
type input "[DATE]"
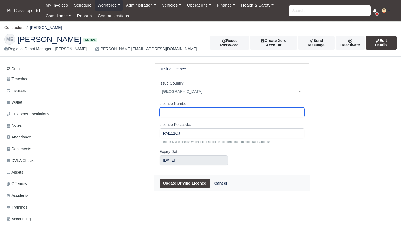
click at [182, 114] on input "Licence Number:" at bounding box center [231, 112] width 145 height 10
type input "y"
type input "YB9001566"
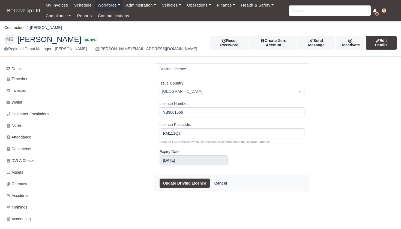
click at [194, 181] on button "Update Driving Licence" at bounding box center [184, 183] width 50 height 9
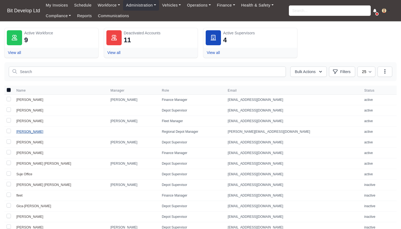
click at [25, 132] on link "[PERSON_NAME]" at bounding box center [29, 132] width 27 height 4
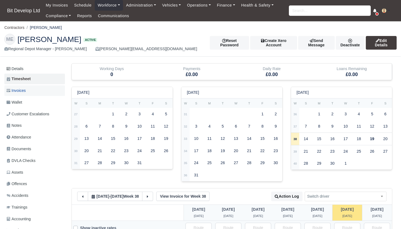
click at [19, 92] on span "Invoices" at bounding box center [16, 91] width 19 height 6
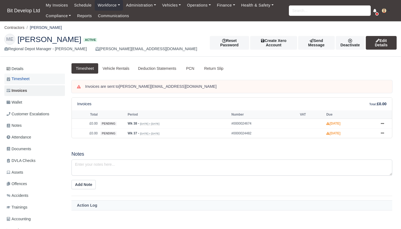
click at [22, 77] on span "Timesheet" at bounding box center [18, 79] width 23 height 6
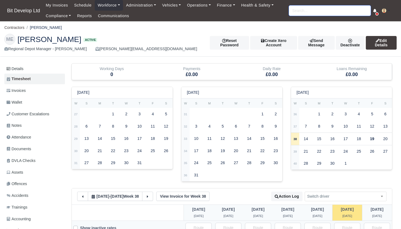
click at [304, 10] on input "search" at bounding box center [330, 10] width 82 height 10
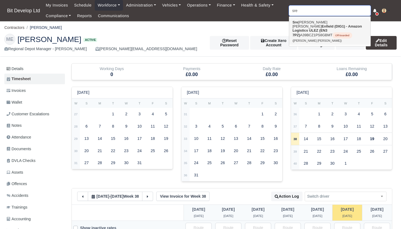
type input "are"
drag, startPoint x: 301, startPoint y: 20, endPoint x: 309, endPoint y: 24, distance: 8.5
click at [309, 24] on link "Sre [PERSON_NAME] [PERSON_NAME] Enfield (DIG1) - Amazon Logistics ULEZ (EN3 7PZ…" at bounding box center [329, 31] width 81 height 27
type input "[PERSON_NAME] [PERSON_NAME]"
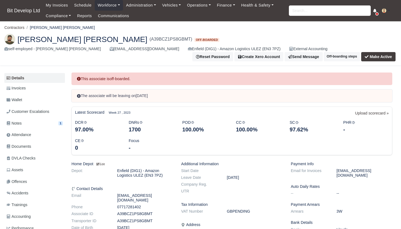
click at [9, 37] on img at bounding box center [9, 39] width 11 height 11
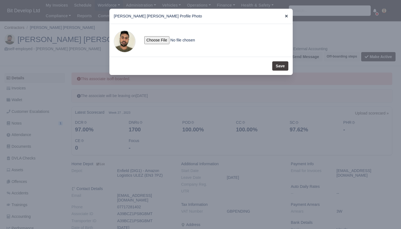
click at [287, 16] on icon at bounding box center [286, 16] width 4 height 4
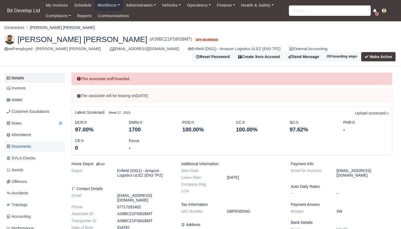
click at [27, 143] on span "Documents" at bounding box center [19, 146] width 25 height 6
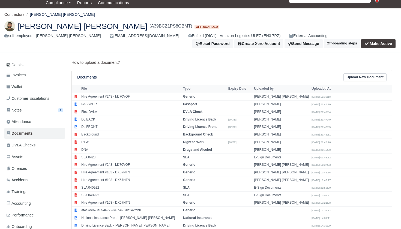
scroll to position [15, 0]
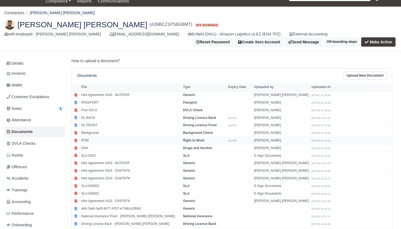
click at [88, 137] on td "RTW" at bounding box center [131, 141] width 102 height 8
select select "right-to-work"
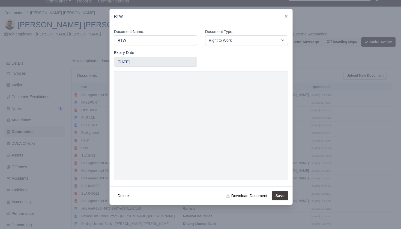
click at [316, 159] on div at bounding box center [200, 114] width 401 height 229
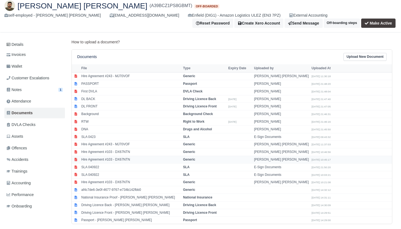
scroll to position [34, 0]
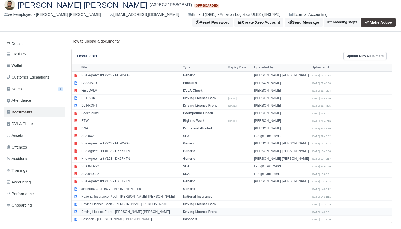
click at [211, 210] on strong "Driving Licence Front" at bounding box center [200, 212] width 34 height 4
select select "driving-licence-front"
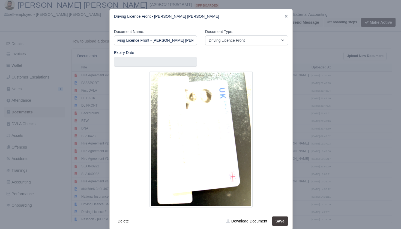
click at [342, 110] on div at bounding box center [200, 114] width 401 height 229
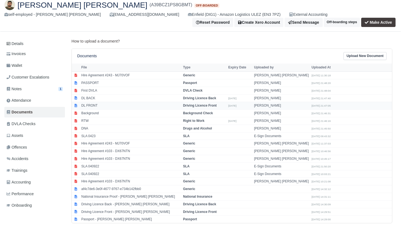
click at [107, 102] on td "DL FRONT" at bounding box center [131, 106] width 102 height 8
select select "driving-licence-front"
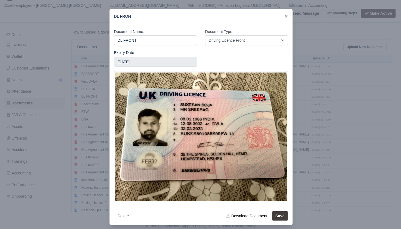
scroll to position [0, 0]
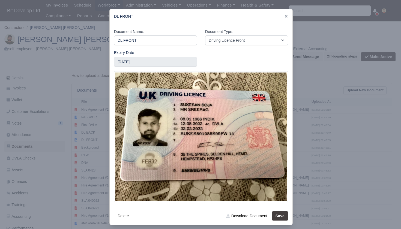
click at [43, 71] on div at bounding box center [200, 114] width 401 height 229
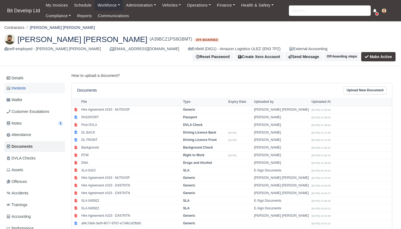
click at [29, 84] on link "Invoices" at bounding box center [34, 88] width 61 height 11
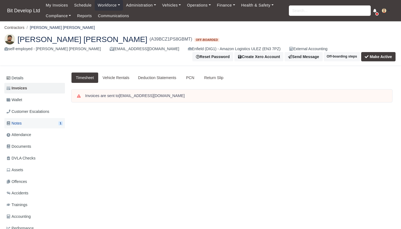
click at [28, 120] on link "Notes 1" at bounding box center [34, 123] width 61 height 11
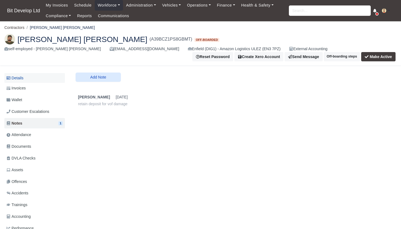
click at [23, 73] on link "Details" at bounding box center [34, 78] width 61 height 10
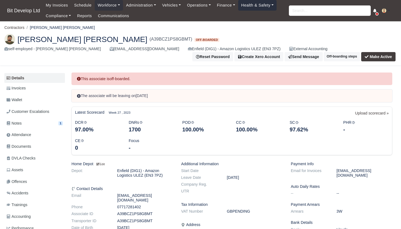
click at [259, 6] on link "Health & Safety" at bounding box center [257, 5] width 39 height 11
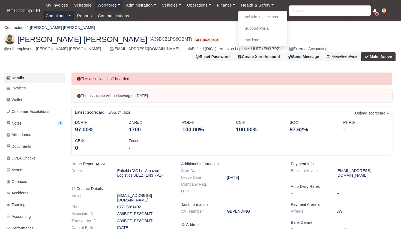
click at [54, 15] on link "Compliance" at bounding box center [58, 16] width 31 height 11
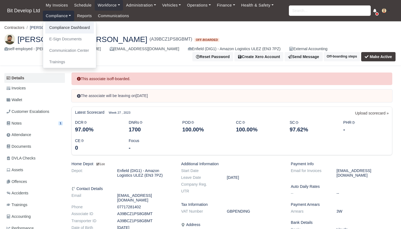
click at [58, 28] on link "Compliance Dashboard" at bounding box center [69, 27] width 49 height 11
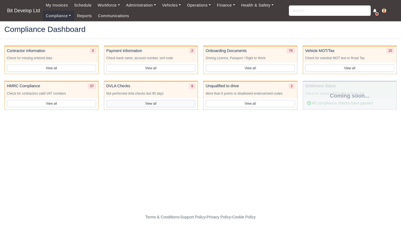
click at [156, 102] on button "View all" at bounding box center [150, 103] width 89 height 7
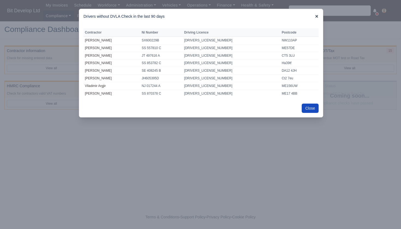
click at [315, 17] on icon at bounding box center [317, 16] width 4 height 4
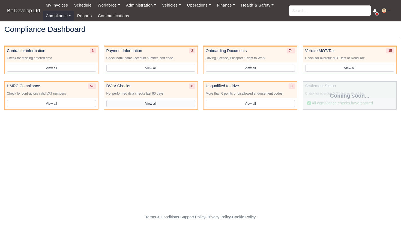
click at [148, 104] on button "View all" at bounding box center [150, 103] width 89 height 7
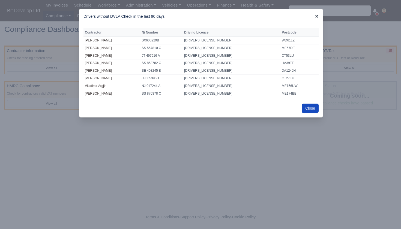
click at [317, 17] on icon at bounding box center [317, 16] width 4 height 4
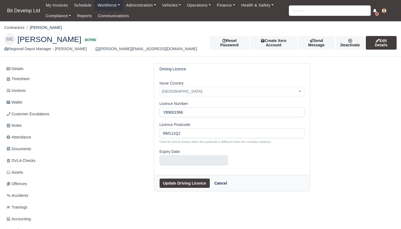
select select "[GEOGRAPHIC_DATA]"
click at [318, 11] on input "search" at bounding box center [330, 10] width 82 height 10
type input "miha"
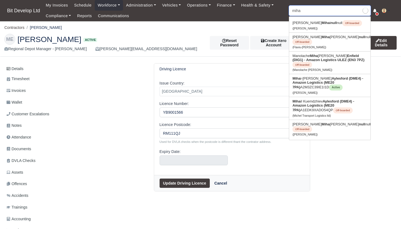
type input "mihai-Costel Lunic"
type input "mihail"
type input "mihail Kuemdzhiev"
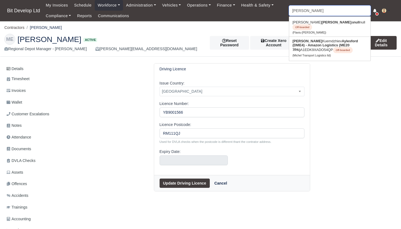
type input "mihai"
type input "mihai-Costel Lunic"
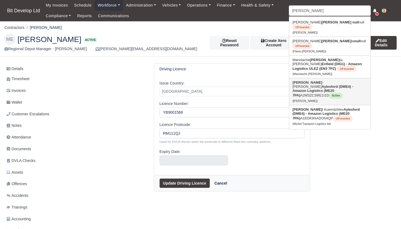
click at [321, 85] on strong "Aylesford (DME4) - Amazon Logistics (ME20 7PA)" at bounding box center [322, 91] width 61 height 13
type input "[PERSON_NAME]"
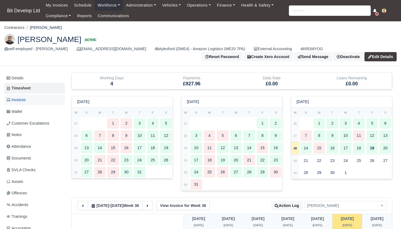
click at [31, 100] on link "Invoices" at bounding box center [34, 100] width 61 height 11
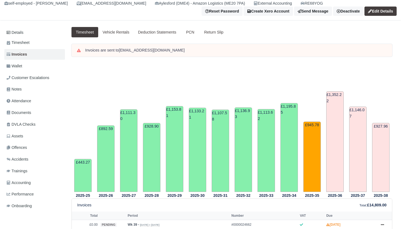
scroll to position [45, 0]
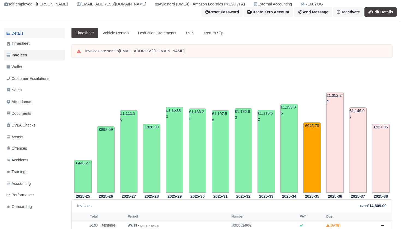
click at [25, 35] on link "Details" at bounding box center [34, 33] width 61 height 10
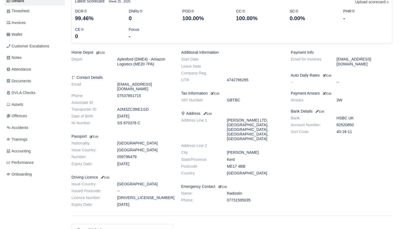
scroll to position [94, 0]
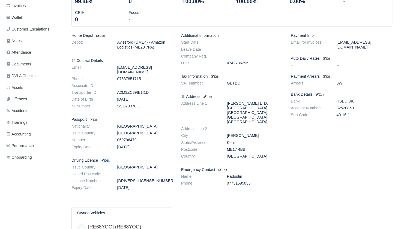
click at [109, 159] on small "Edit" at bounding box center [104, 160] width 9 height 3
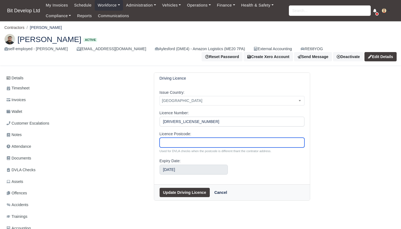
click at [169, 142] on input "Licence Postcode:" at bounding box center [231, 143] width 145 height 10
type input "ME174BB"
click at [179, 188] on button "Update Driving Licence" at bounding box center [184, 192] width 50 height 9
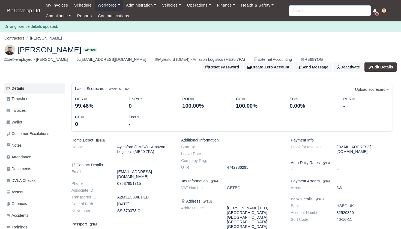
click at [325, 10] on input "search" at bounding box center [330, 10] width 82 height 10
type input "VLLA"
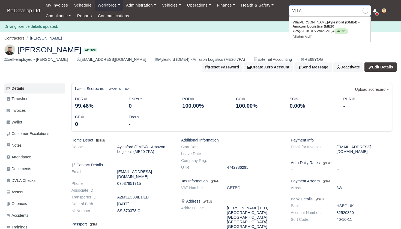
type input "VLLAdimir Argjir"
click at [321, 32] on link "Vlla dimir [PERSON_NAME] (DME4) - Amazon Logistics (ME20 7PA) A1HKDR7W0ASMQ4 Ac…" at bounding box center [329, 29] width 81 height 23
type input "Vlladimir Argjir"
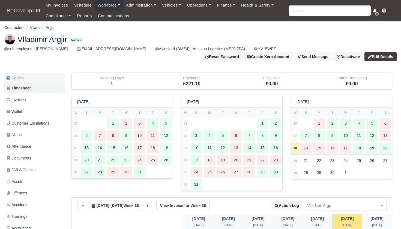
click at [24, 75] on link "Details" at bounding box center [34, 78] width 61 height 10
click at [24, 77] on link "Details" at bounding box center [34, 78] width 61 height 10
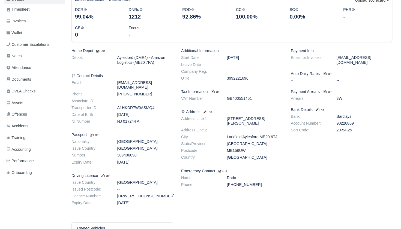
scroll to position [81, 0]
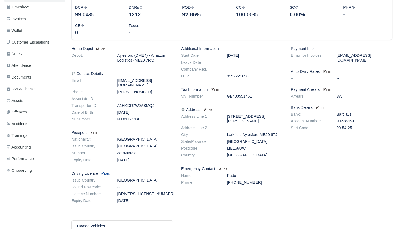
click at [109, 172] on small "Edit" at bounding box center [104, 173] width 9 height 3
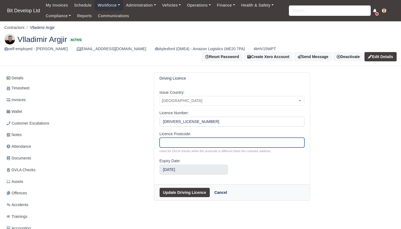
click at [200, 143] on input "Licence Postcode:" at bounding box center [231, 143] width 145 height 10
type input "ME156UW"
click at [192, 196] on button "Update Driving Licence" at bounding box center [184, 192] width 50 height 9
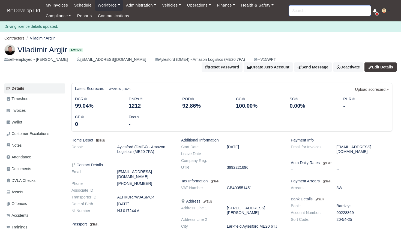
click at [304, 12] on input "search" at bounding box center [330, 10] width 82 height 10
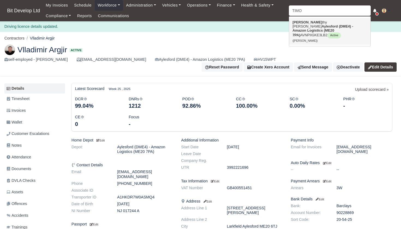
click at [312, 32] on link "Timo thy Carnell mckean Aylesford (DME4) - Amazon Logistics (ME20 7PA) AVNPIIGK…" at bounding box center [329, 31] width 81 height 27
type input "Timothy Carnell mckean"
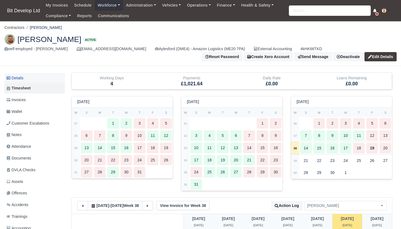
click at [23, 78] on link "Details" at bounding box center [34, 78] width 61 height 10
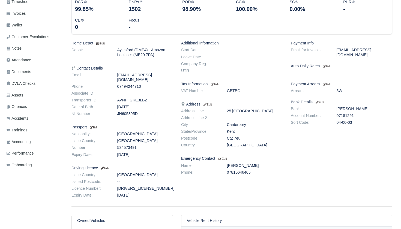
scroll to position [87, 0]
click at [109, 166] on small "Edit" at bounding box center [104, 167] width 9 height 3
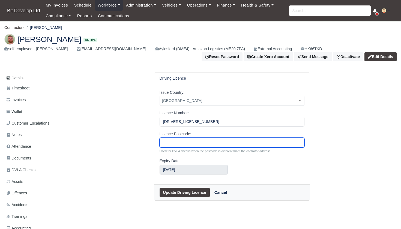
click at [200, 141] on input "Licence Postcode:" at bounding box center [231, 143] width 145 height 10
type input "CT27EU"
click at [185, 190] on button "Update Driving Licence" at bounding box center [184, 192] width 50 height 9
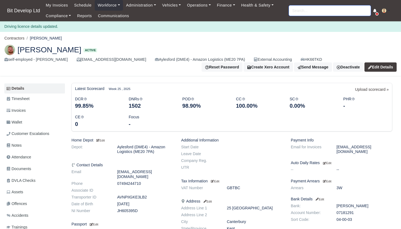
click at [318, 14] on input "search" at bounding box center [330, 10] width 82 height 10
type input "ELTON"
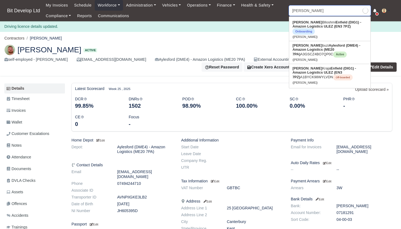
type input "ELTON Blloshmi"
click at [315, 47] on strong "Aylesford (DME4) - Amazon Logistics (ME20 7PA)" at bounding box center [326, 49] width 68 height 13
type input "[PERSON_NAME]"
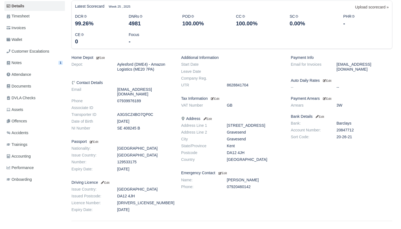
scroll to position [73, 0]
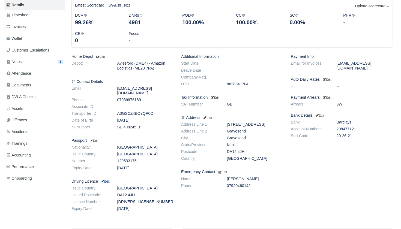
click at [109, 180] on small "Edit" at bounding box center [104, 181] width 9 height 3
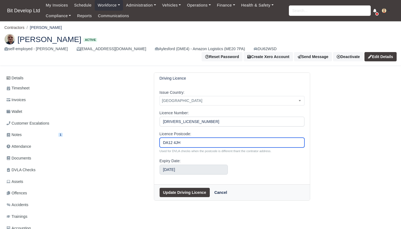
click at [174, 138] on input "DA12 4JH" at bounding box center [231, 143] width 145 height 10
type input "DA124JH"
click at [173, 188] on button "Update Driving Licence" at bounding box center [184, 192] width 50 height 9
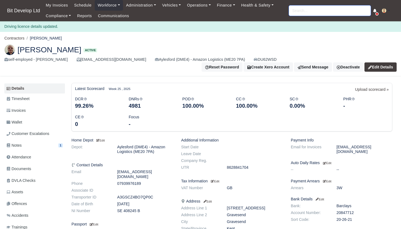
click at [324, 8] on input "search" at bounding box center [330, 10] width 82 height 10
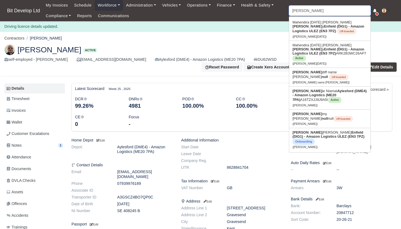
type input "[PERSON_NAME]"
type input "SAMIE"
type input "SAMIE Niamat"
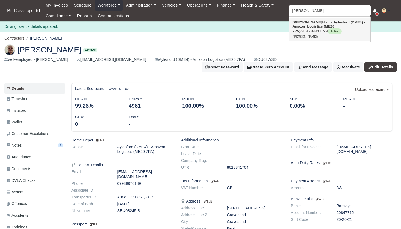
click at [320, 26] on strong "Aylesford (DME4) - Amazon Logistics (ME20 7PA)" at bounding box center [328, 26] width 73 height 13
type input "[PERSON_NAME]"
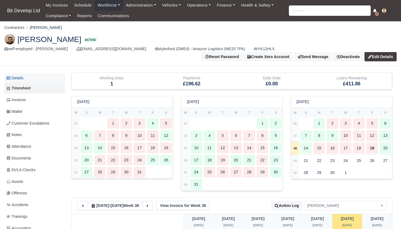
click at [23, 73] on link "Details" at bounding box center [34, 78] width 61 height 10
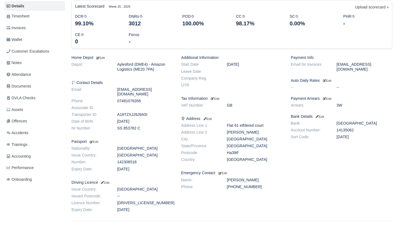
scroll to position [74, 0]
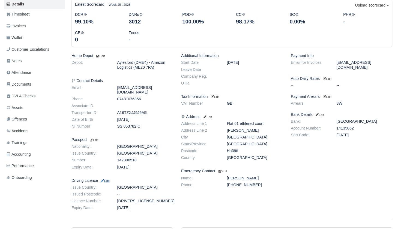
click at [109, 179] on small "Edit" at bounding box center [104, 180] width 9 height 3
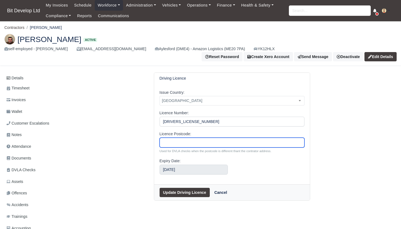
click at [194, 138] on input "Licence Postcode:" at bounding box center [231, 143] width 145 height 10
type input "HA39TF"
click at [180, 188] on button "Update Driving Licence" at bounding box center [184, 192] width 50 height 9
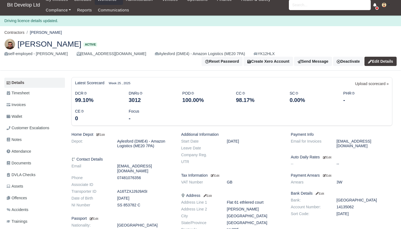
scroll to position [1, 0]
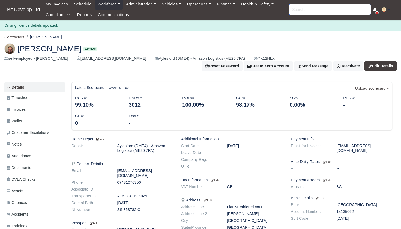
click at [327, 10] on input "search" at bounding box center [330, 9] width 82 height 10
type input "BENJA"
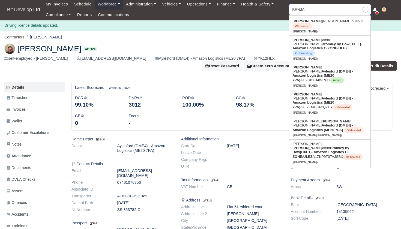
type input "BENJAmin B Zahid"
type input "BENJAM"
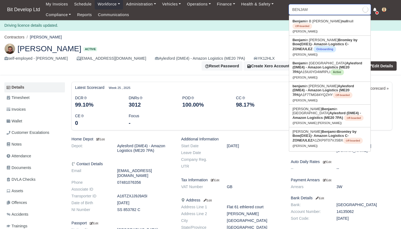
type input "BENJAMin B Zahid"
click at [315, 61] on link "Benjam in OShea Aylesford (DME4) - Amazon Logistics (ME20 7PA) A15IU0YD4WRPLI A…" at bounding box center [329, 70] width 81 height 23
type input "Benjamin OShea"
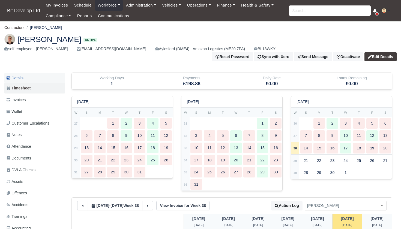
click at [23, 73] on link "Details" at bounding box center [34, 78] width 61 height 10
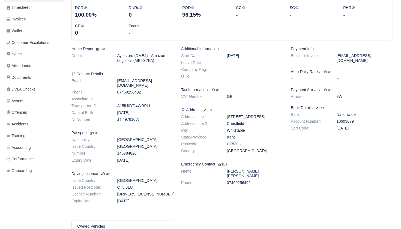
scroll to position [81, 0]
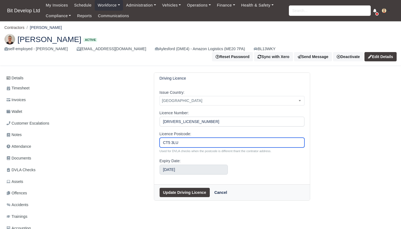
click at [171, 138] on input "CT5 3LU" at bounding box center [231, 143] width 145 height 10
type input "CT53LU"
click at [174, 188] on button "Update Driving Licence" at bounding box center [184, 192] width 50 height 9
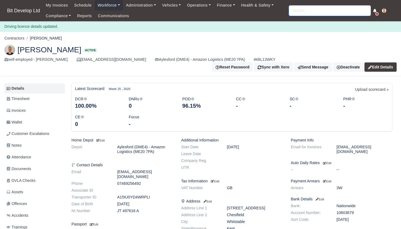
click at [322, 11] on input "search" at bounding box center [330, 10] width 82 height 10
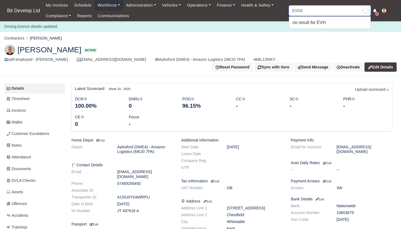
type input "EVGEN"
type input "EVGENi Genov"
type input "EVGENI"
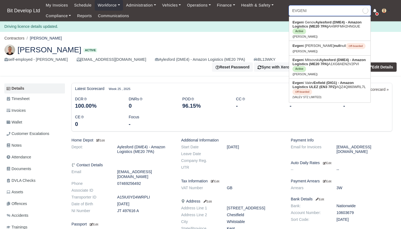
type input "EVGENI Genov"
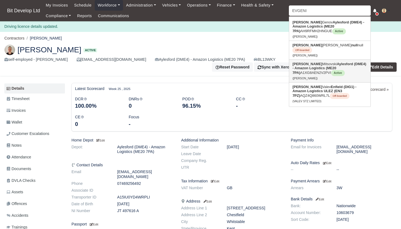
click at [318, 62] on link "Evgeni Mitsovski Aylesford (DME4) - Amazon Logistics (ME20 7PA) A1XG8AEN2V2PVI …" at bounding box center [329, 71] width 81 height 23
type input "[PERSON_NAME]"
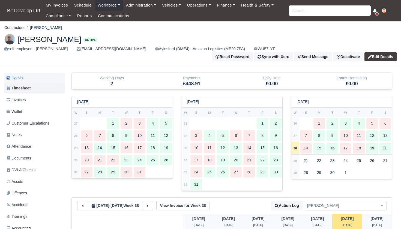
click at [27, 73] on link "Details" at bounding box center [34, 78] width 61 height 10
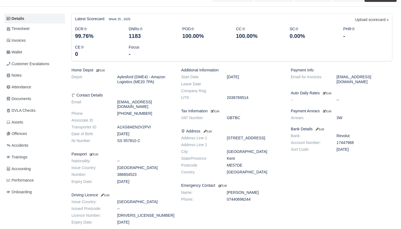
scroll to position [73, 0]
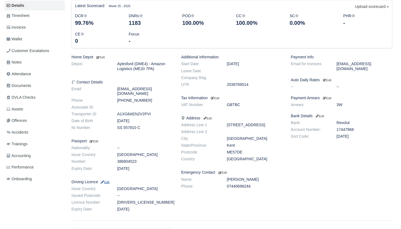
click at [109, 180] on small "Edit" at bounding box center [104, 181] width 9 height 3
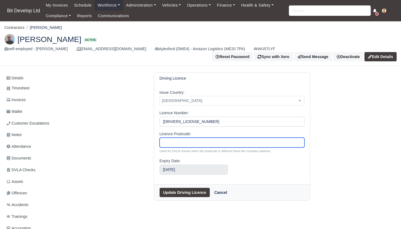
click at [182, 138] on input "Licence Postcode:" at bounding box center [231, 143] width 145 height 10
type input "ME57DE"
click at [180, 188] on button "Update Driving Licence" at bounding box center [184, 192] width 50 height 9
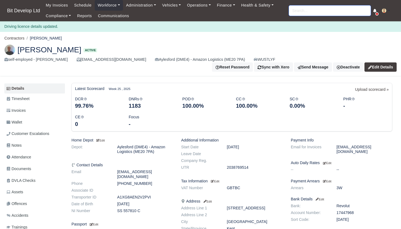
click at [325, 11] on input "search" at bounding box center [330, 10] width 82 height 10
type input "[PERSON_NAME]"
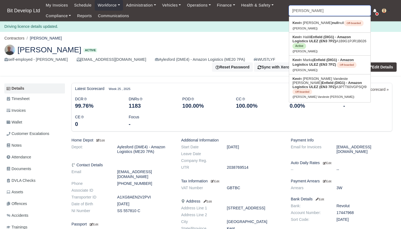
type input "[PERSON_NAME]"
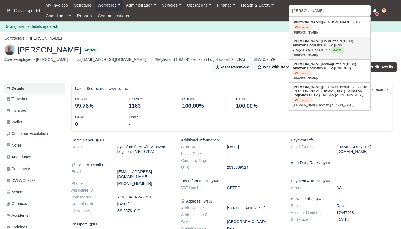
click at [332, 40] on strong "Enfield (DIG1) - Amazon Logistics ULEZ (EN3 7PZ)" at bounding box center [323, 45] width 63 height 13
type input "[PERSON_NAME]"
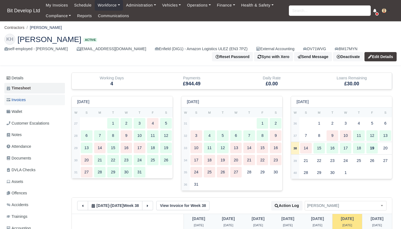
click at [26, 98] on span "Invoices" at bounding box center [16, 100] width 19 height 6
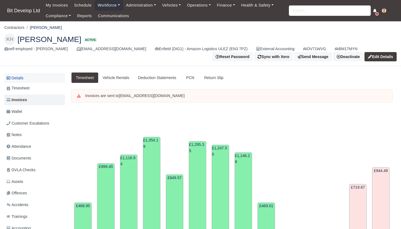
click at [26, 77] on link "Details" at bounding box center [34, 78] width 61 height 10
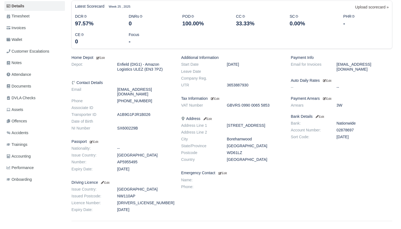
scroll to position [83, 0]
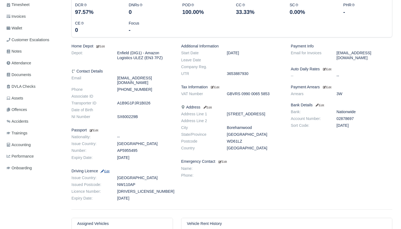
click at [108, 170] on small "Edit" at bounding box center [104, 171] width 9 height 3
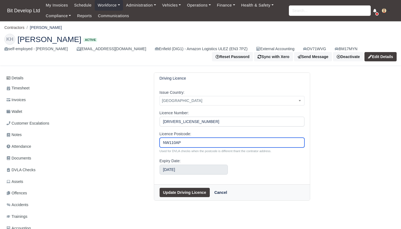
drag, startPoint x: 188, startPoint y: 145, endPoint x: 156, endPoint y: 143, distance: 32.2
click at [156, 143] on div "Issue Country: -- United Kingdom Turkey Bulgaria Canada Afghanistan Albania Alg…" at bounding box center [232, 134] width 156 height 100
type input "WD61EZ"
click at [177, 192] on button "Update Driving Licence" at bounding box center [184, 192] width 50 height 9
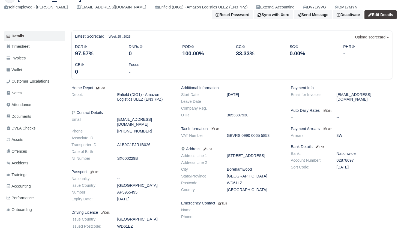
scroll to position [58, 0]
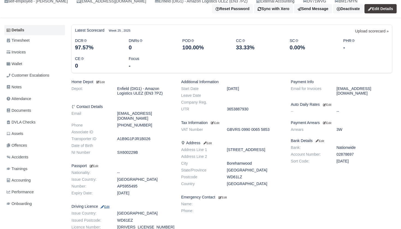
click at [109, 205] on small "Edit" at bounding box center [104, 206] width 9 height 3
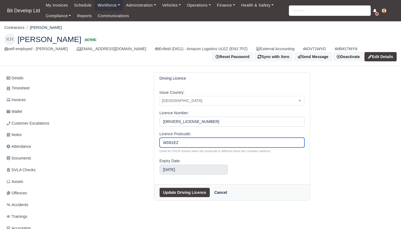
click at [176, 142] on input "WD61EZ" at bounding box center [231, 143] width 145 height 10
type input "WD61LZ"
click at [178, 192] on button "Update Driving Licence" at bounding box center [184, 192] width 50 height 9
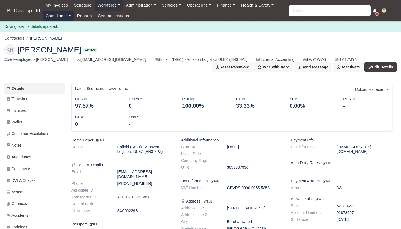
click at [64, 18] on link "Compliance" at bounding box center [58, 16] width 31 height 11
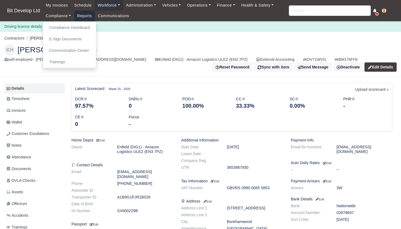
click at [85, 17] on link "Reports" at bounding box center [84, 16] width 21 height 11
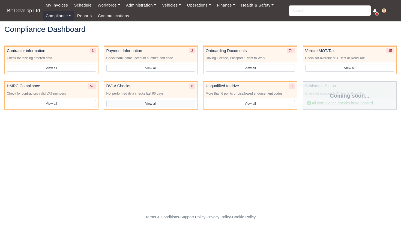
click at [162, 100] on button "View all" at bounding box center [150, 103] width 89 height 7
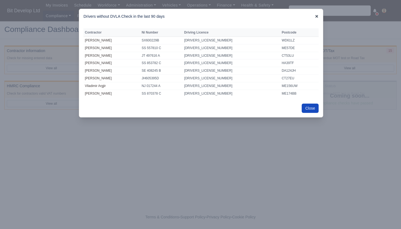
click at [316, 16] on icon at bounding box center [316, 16] width 3 height 3
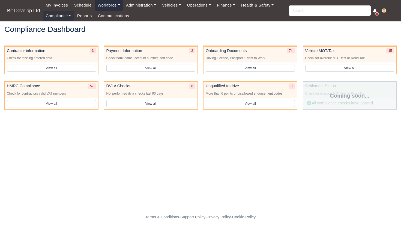
click at [117, 4] on link "Workforce" at bounding box center [109, 5] width 28 height 11
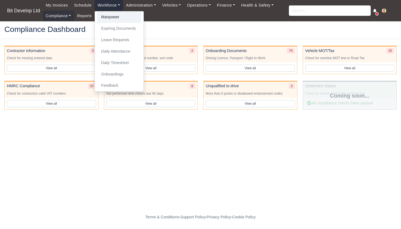
click at [111, 17] on link "Manpower" at bounding box center [119, 16] width 44 height 11
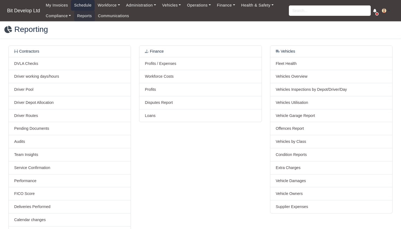
click at [89, 4] on link "Schedule" at bounding box center [82, 5] width 23 height 11
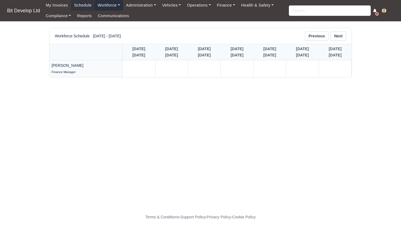
click at [105, 5] on link "Workforce" at bounding box center [109, 5] width 28 height 11
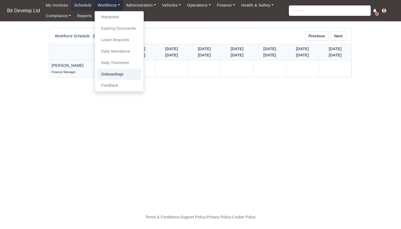
click at [111, 71] on link "Onboardings" at bounding box center [119, 74] width 44 height 11
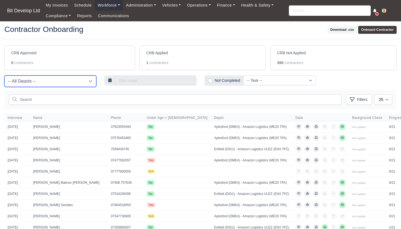
select select "3"
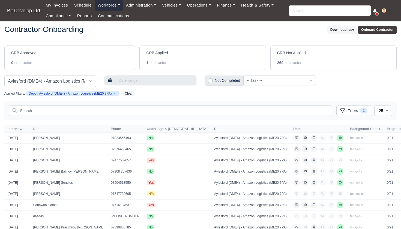
click at [119, 5] on link "Workforce" at bounding box center [109, 5] width 28 height 11
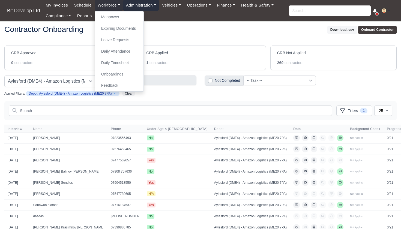
click at [144, 5] on link "Administration" at bounding box center [141, 5] width 36 height 11
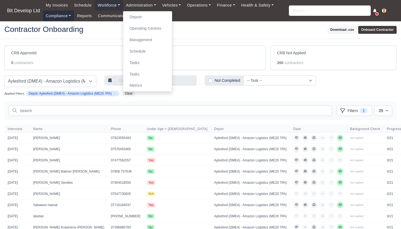
click at [66, 15] on link "Compliance" at bounding box center [58, 16] width 31 height 11
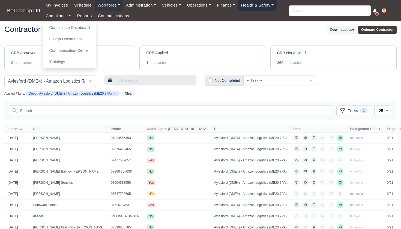
click at [258, 5] on link "Health & Safety" at bounding box center [257, 5] width 39 height 11
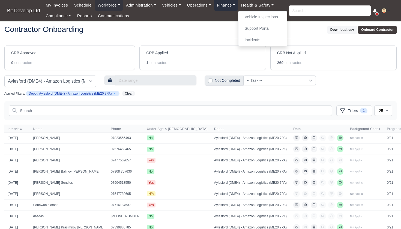
click at [233, 5] on link "Finance" at bounding box center [226, 5] width 24 height 11
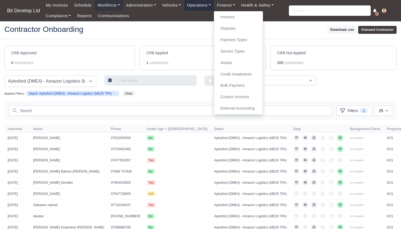
click at [209, 4] on link "Operations" at bounding box center [199, 5] width 30 height 11
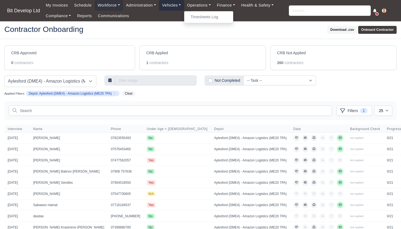
click at [179, 7] on link "Vehicles" at bounding box center [171, 5] width 25 height 11
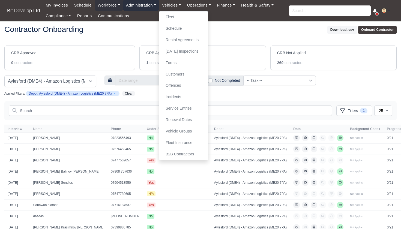
click at [150, 5] on link "Administration" at bounding box center [141, 5] width 36 height 11
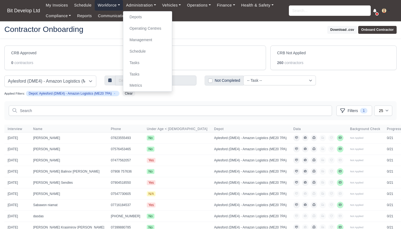
click at [113, 5] on link "Workforce" at bounding box center [109, 5] width 28 height 11
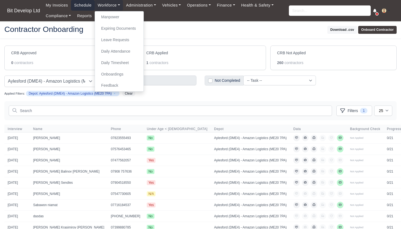
click at [86, 6] on link "Schedule" at bounding box center [82, 5] width 23 height 11
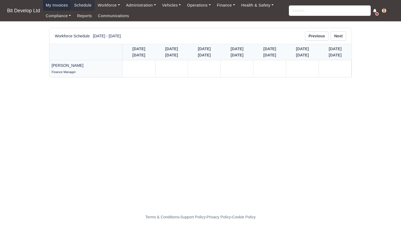
click at [61, 5] on link "My Invoices" at bounding box center [57, 5] width 28 height 11
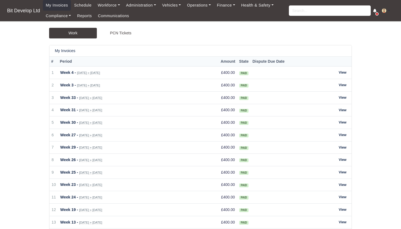
click at [58, 18] on link "Compliance" at bounding box center [58, 16] width 31 height 11
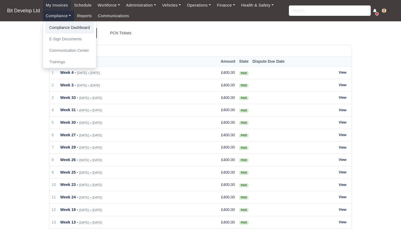
click at [60, 29] on link "Compliance Dashboard" at bounding box center [69, 27] width 49 height 11
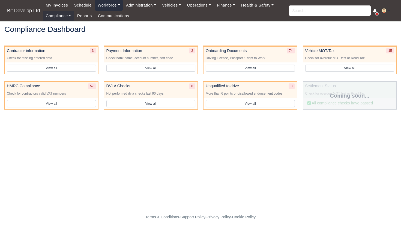
click at [108, 5] on link "Workforce" at bounding box center [109, 5] width 28 height 11
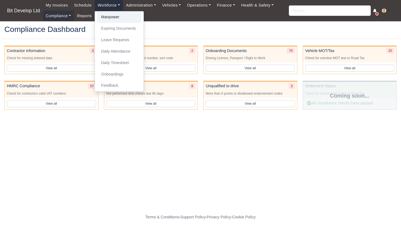
click at [110, 17] on link "Manpower" at bounding box center [119, 16] width 44 height 11
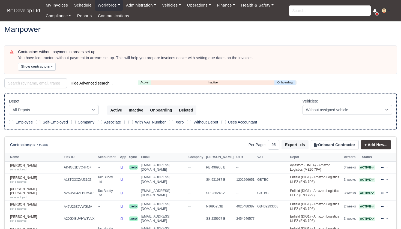
select select "25"
click at [16, 121] on label "Employee" at bounding box center [24, 122] width 17 height 6
click at [12, 121] on input "Employee" at bounding box center [11, 121] width 4 height 4
checkbox input "true"
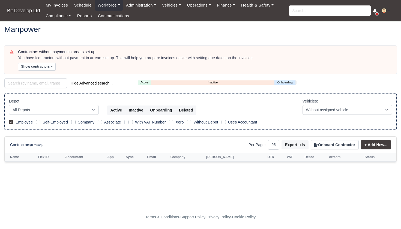
click at [16, 121] on label "Employee" at bounding box center [24, 122] width 17 height 6
click at [12, 121] on input "Employee" at bounding box center [11, 121] width 4 height 4
checkbox input "false"
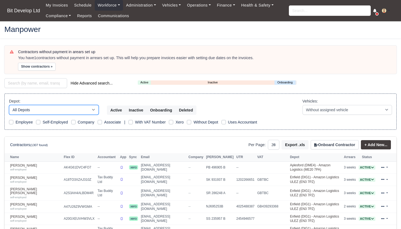
select select "3"
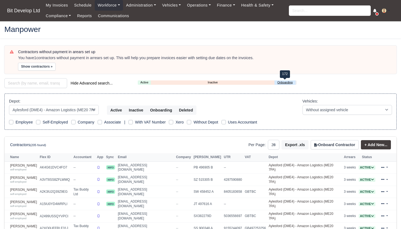
click at [287, 82] on link "Onboarding" at bounding box center [284, 82] width 21 height 5
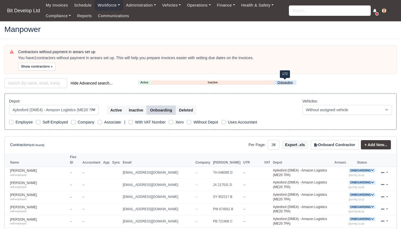
click at [287, 82] on link "Onboarding" at bounding box center [284, 82] width 21 height 5
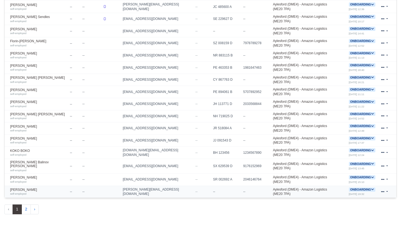
scroll to position [275, 0]
click at [27, 205] on button "2" at bounding box center [26, 210] width 9 height 10
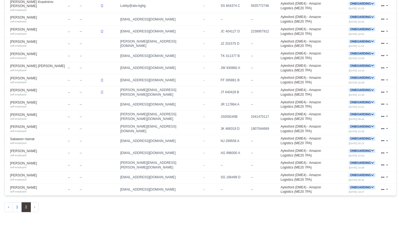
scroll to position [216, 0]
click at [388, 186] on link at bounding box center [384, 190] width 13 height 8
click at [382, 188] on icon at bounding box center [382, 189] width 3 height 3
click at [387, 186] on link at bounding box center [384, 190] width 13 height 8
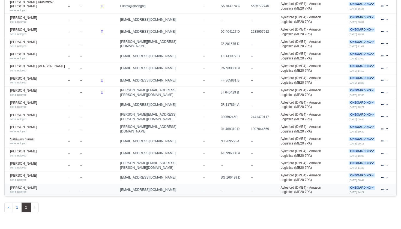
click at [387, 186] on link at bounding box center [384, 190] width 13 height 8
click at [353, 203] on link "Edit" at bounding box center [367, 207] width 49 height 8
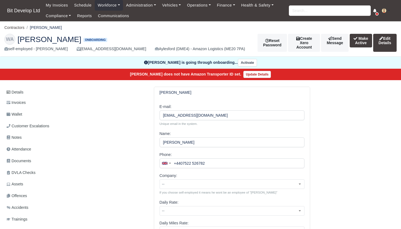
click at [362, 44] on button "Make Active" at bounding box center [360, 41] width 22 height 14
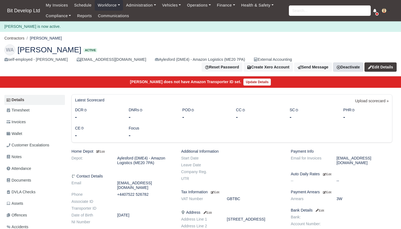
click at [349, 68] on link "Deactivate" at bounding box center [348, 66] width 30 height 9
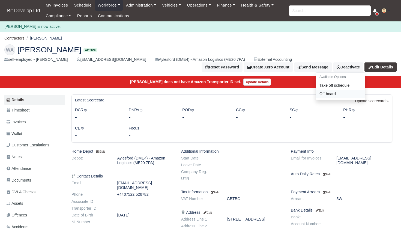
click at [328, 92] on link "Off-board" at bounding box center [340, 94] width 49 height 8
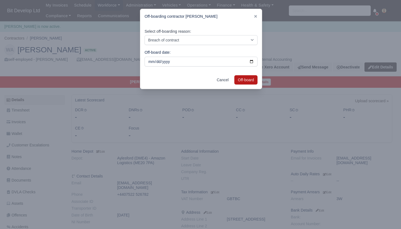
click at [248, 78] on button "Off-board" at bounding box center [245, 79] width 23 height 9
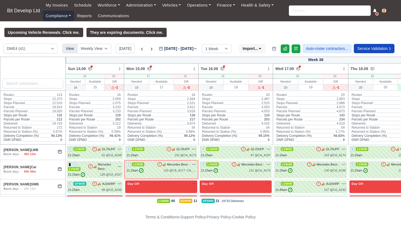
click at [57, 16] on link "Compliance" at bounding box center [58, 16] width 31 height 11
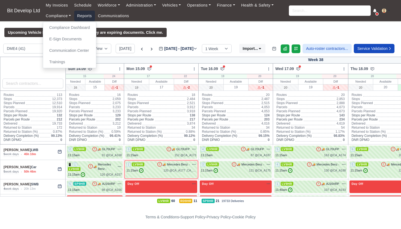
click at [87, 16] on link "Reports" at bounding box center [84, 16] width 21 height 11
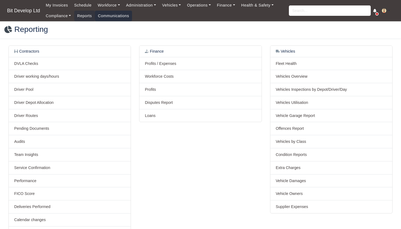
click at [110, 16] on link "Communications" at bounding box center [113, 16] width 37 height 11
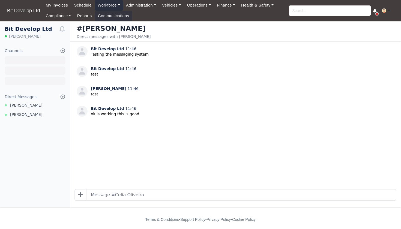
click at [103, 7] on link "Workforce" at bounding box center [109, 5] width 28 height 11
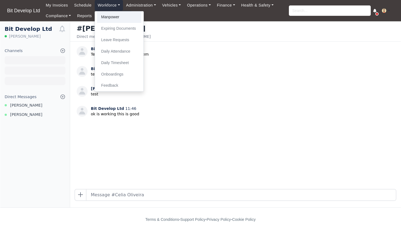
click at [111, 17] on link "Manpower" at bounding box center [119, 16] width 44 height 11
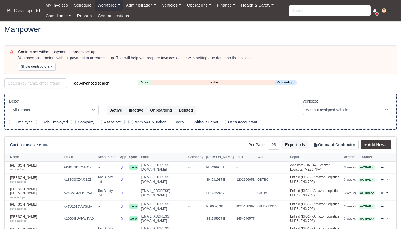
select select "25"
click at [286, 80] on link "Onboarding" at bounding box center [285, 82] width 21 height 5
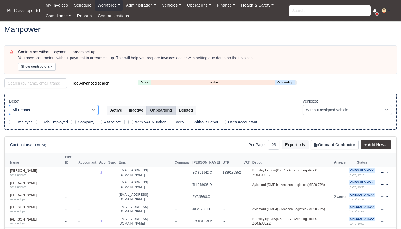
select select "3"
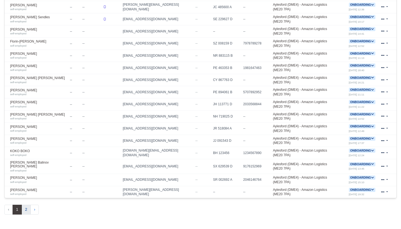
click at [27, 205] on button "2" at bounding box center [26, 210] width 9 height 10
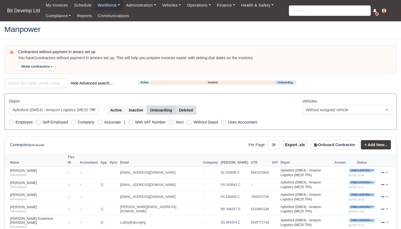
click at [189, 109] on button "Deleted" at bounding box center [185, 109] width 21 height 9
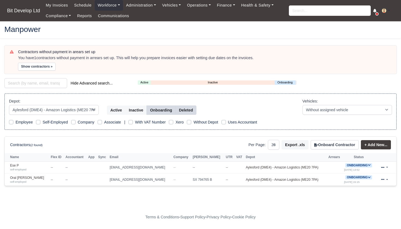
click at [165, 108] on button "Onboarding" at bounding box center [160, 109] width 29 height 9
click at [163, 109] on button "Onboarding" at bounding box center [160, 109] width 29 height 9
click at [189, 108] on button "Deleted" at bounding box center [185, 109] width 21 height 9
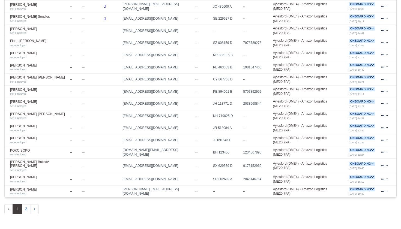
scroll to position [275, 0]
click at [26, 205] on button "2" at bounding box center [26, 210] width 9 height 10
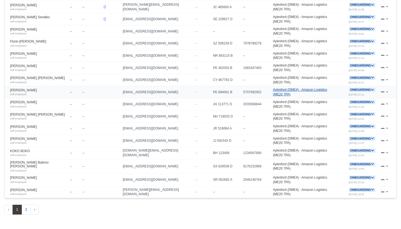
scroll to position [205, 0]
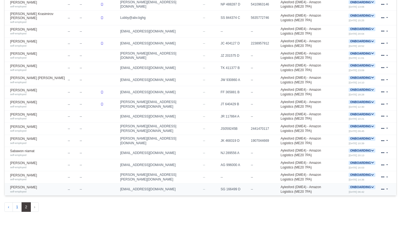
click at [383, 189] on icon at bounding box center [382, 189] width 3 height 1
click at [355, 202] on link "Edit" at bounding box center [367, 206] width 49 height 8
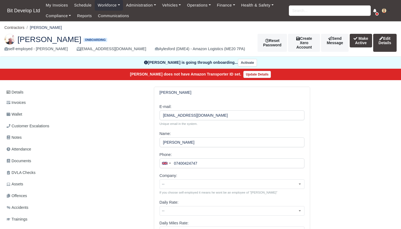
click at [363, 40] on button "Make Active" at bounding box center [360, 41] width 22 height 14
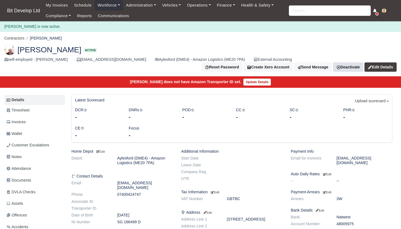
click at [350, 66] on link "Deactivate" at bounding box center [348, 66] width 30 height 9
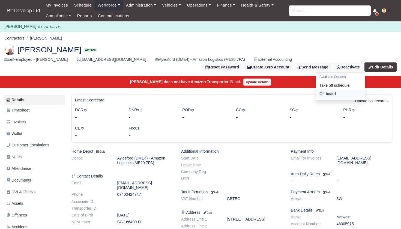
click at [331, 92] on link "Off-board" at bounding box center [340, 94] width 49 height 8
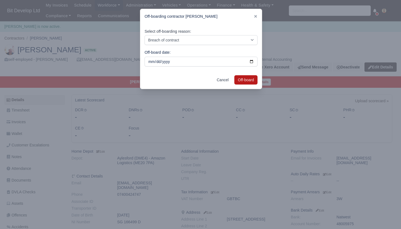
click at [247, 79] on button "Off-board" at bounding box center [245, 79] width 23 height 9
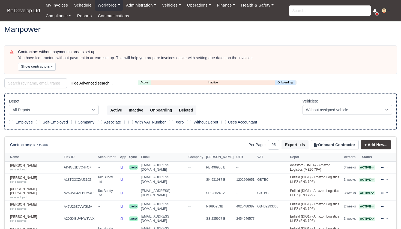
select select "25"
click at [164, 110] on button "Onboarding" at bounding box center [160, 109] width 29 height 9
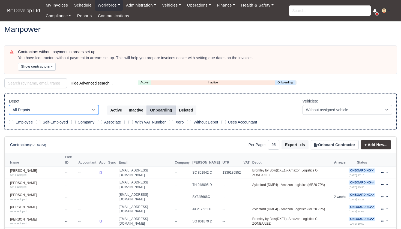
select select "3"
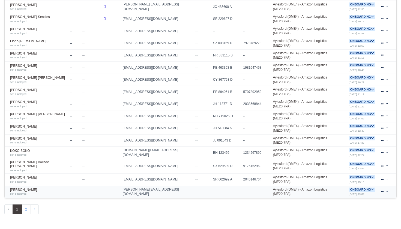
scroll to position [275, 0]
click at [25, 205] on button "2" at bounding box center [26, 210] width 9 height 10
